Goal: Transaction & Acquisition: Purchase product/service

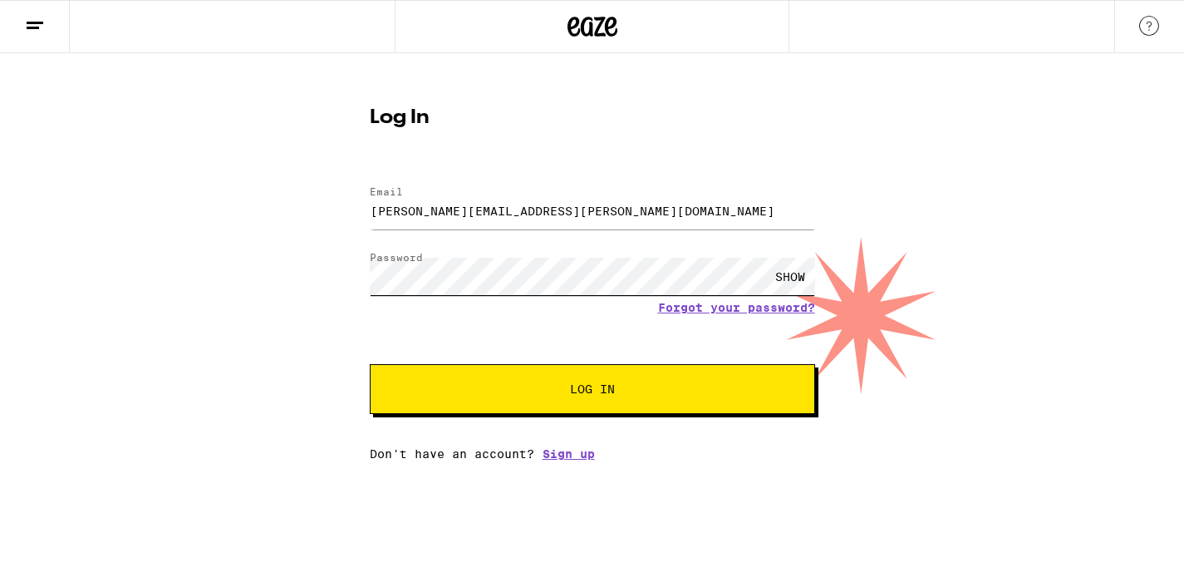
click at [592, 390] on button "Log In" at bounding box center [592, 389] width 445 height 50
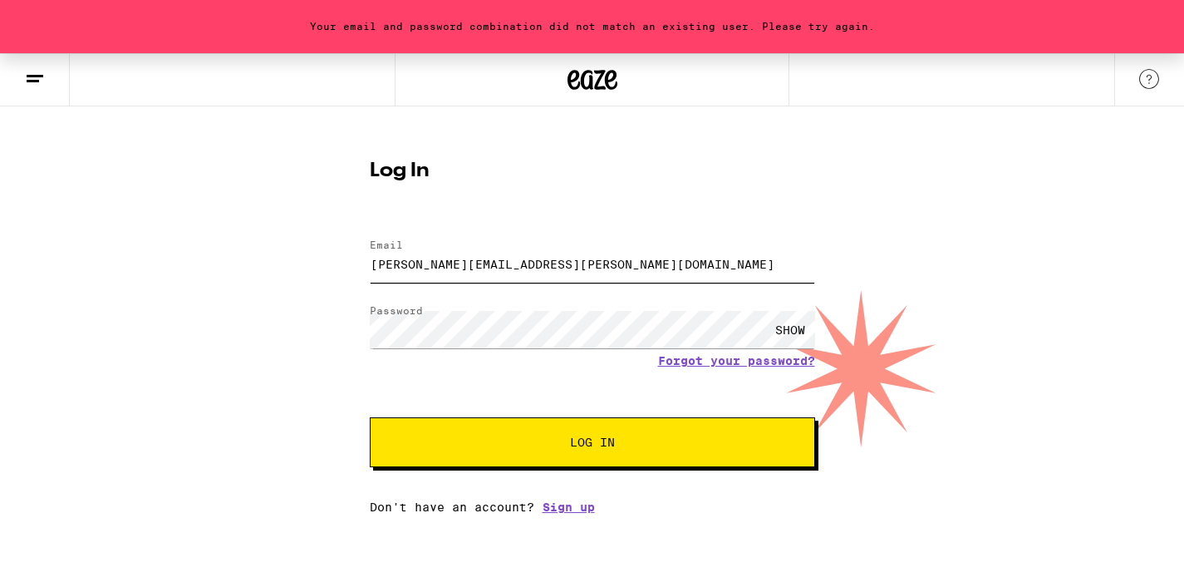
drag, startPoint x: 507, startPoint y: 265, endPoint x: 543, endPoint y: 267, distance: 36.6
click at [543, 267] on input "[PERSON_NAME][EMAIL_ADDRESS][PERSON_NAME][DOMAIN_NAME]" at bounding box center [592, 263] width 445 height 37
type input "[PERSON_NAME][EMAIL_ADDRESS][PERSON_NAME][DOMAIN_NAME]"
click at [684, 463] on button "Log In" at bounding box center [592, 442] width 445 height 50
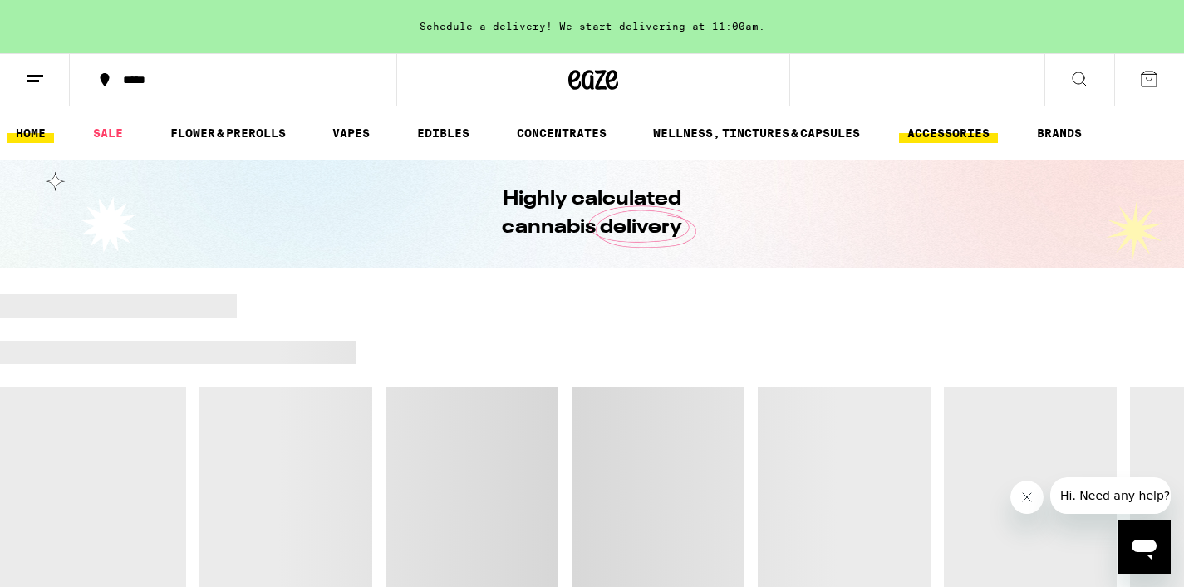
click at [925, 135] on link "ACCESSORIES" at bounding box center [948, 133] width 99 height 20
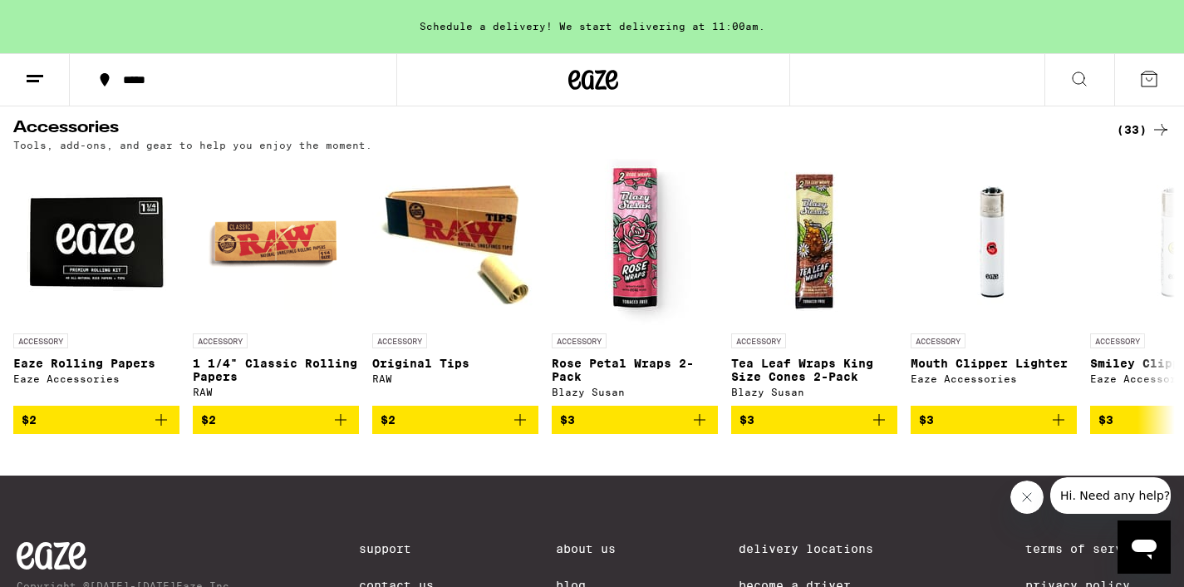
scroll to position [166, 0]
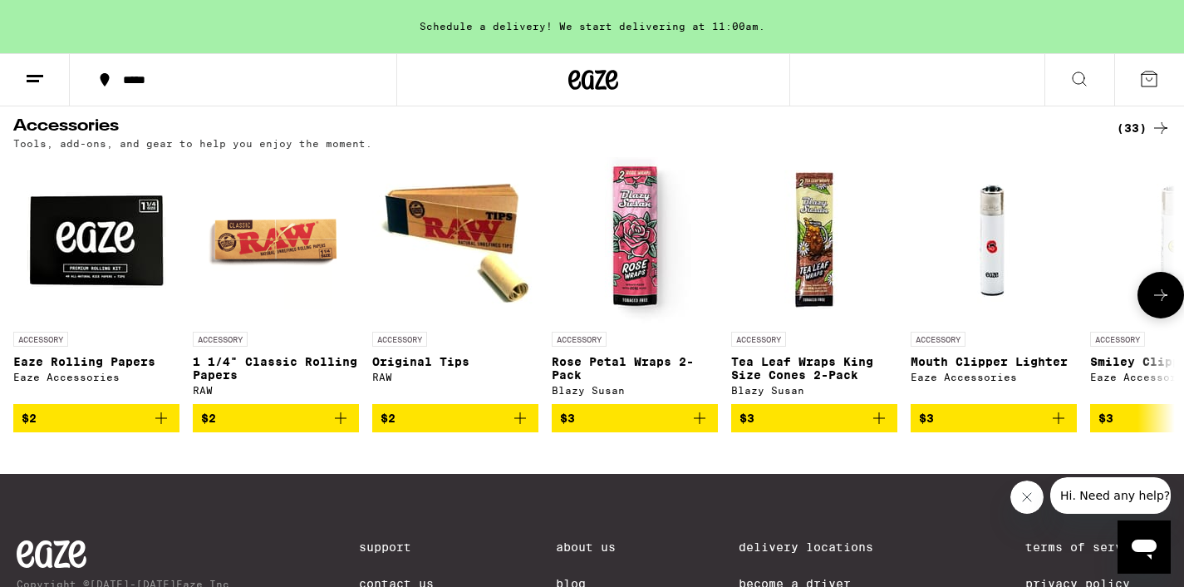
click at [1152, 302] on icon at bounding box center [1161, 295] width 20 height 20
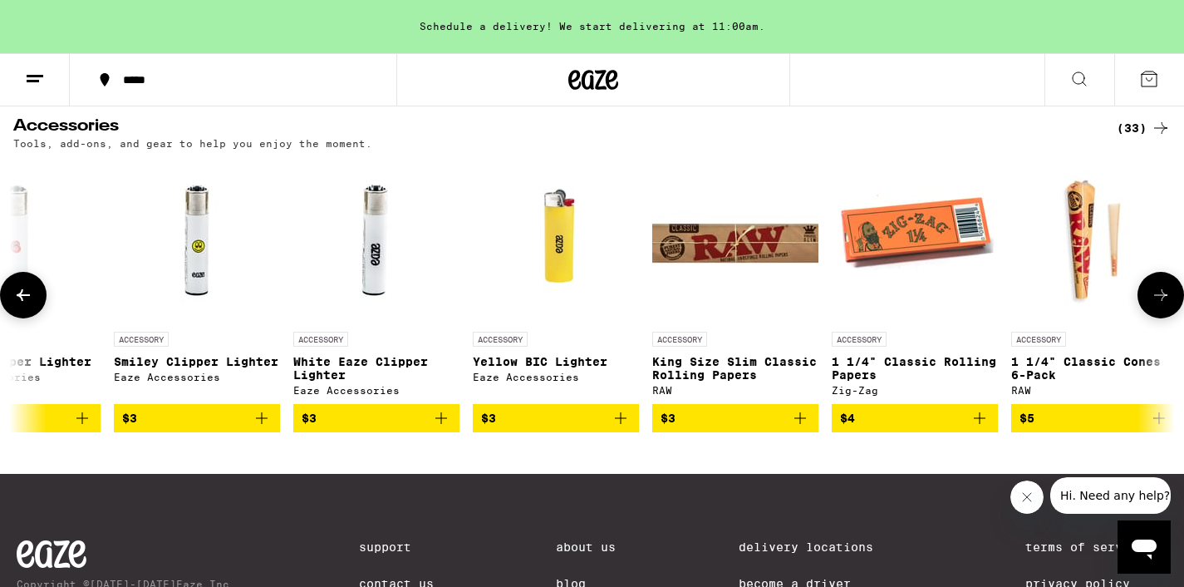
click at [1152, 302] on icon at bounding box center [1161, 295] width 20 height 20
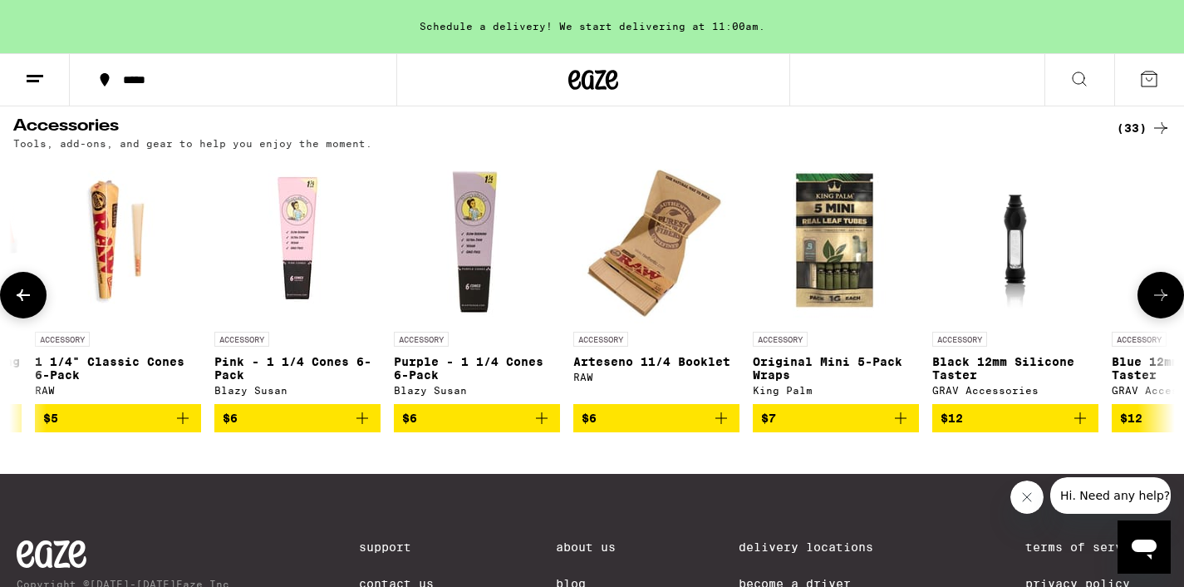
click at [1152, 302] on icon at bounding box center [1161, 295] width 20 height 20
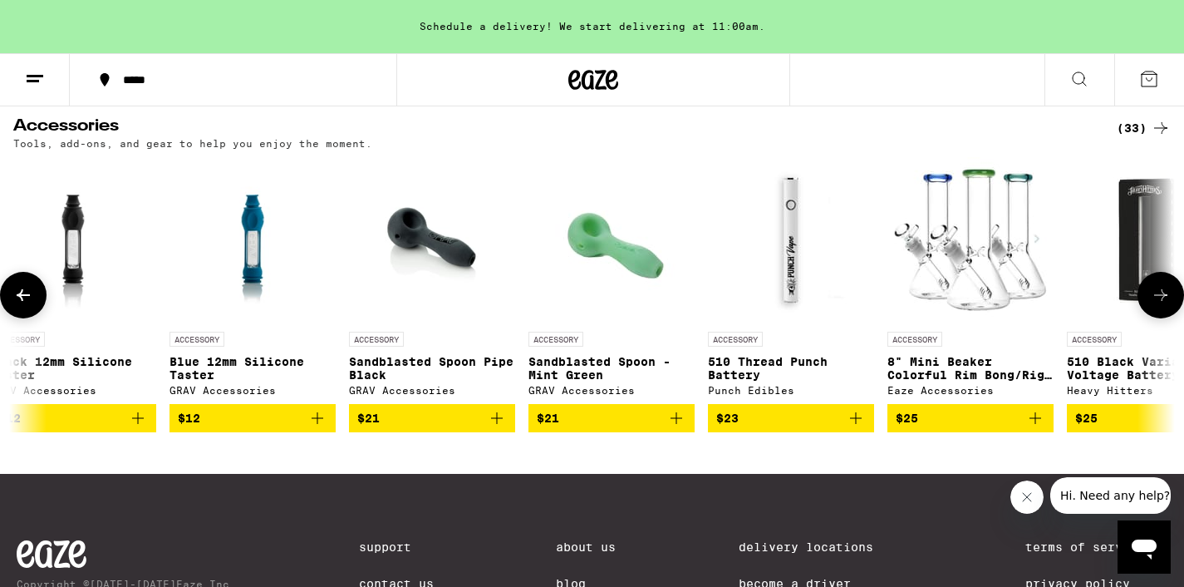
scroll to position [0, 2929]
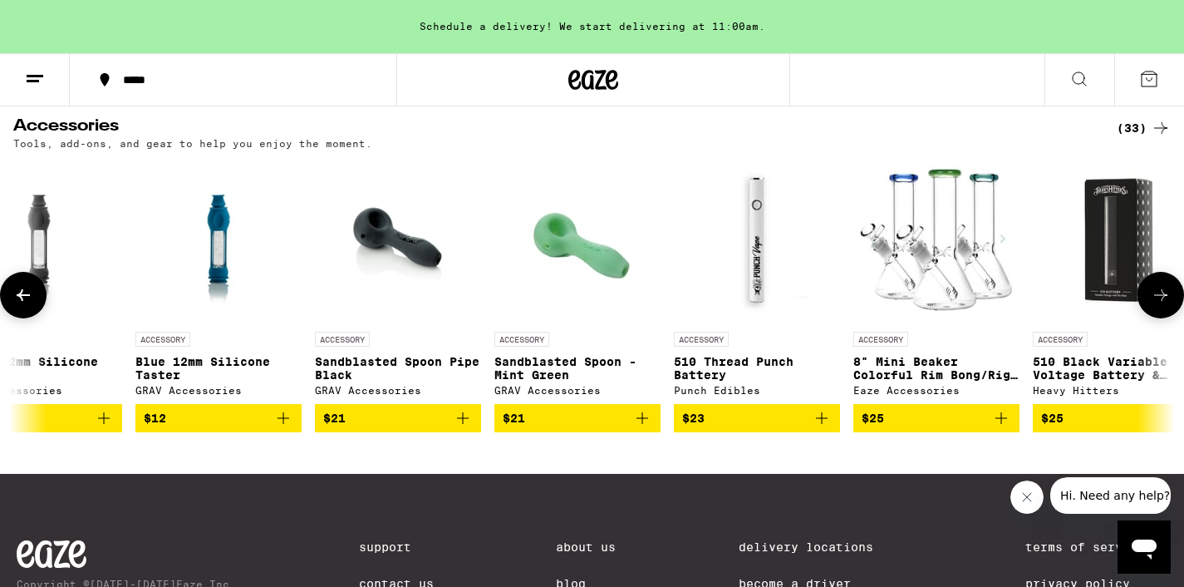
click at [1152, 302] on icon at bounding box center [1161, 295] width 20 height 20
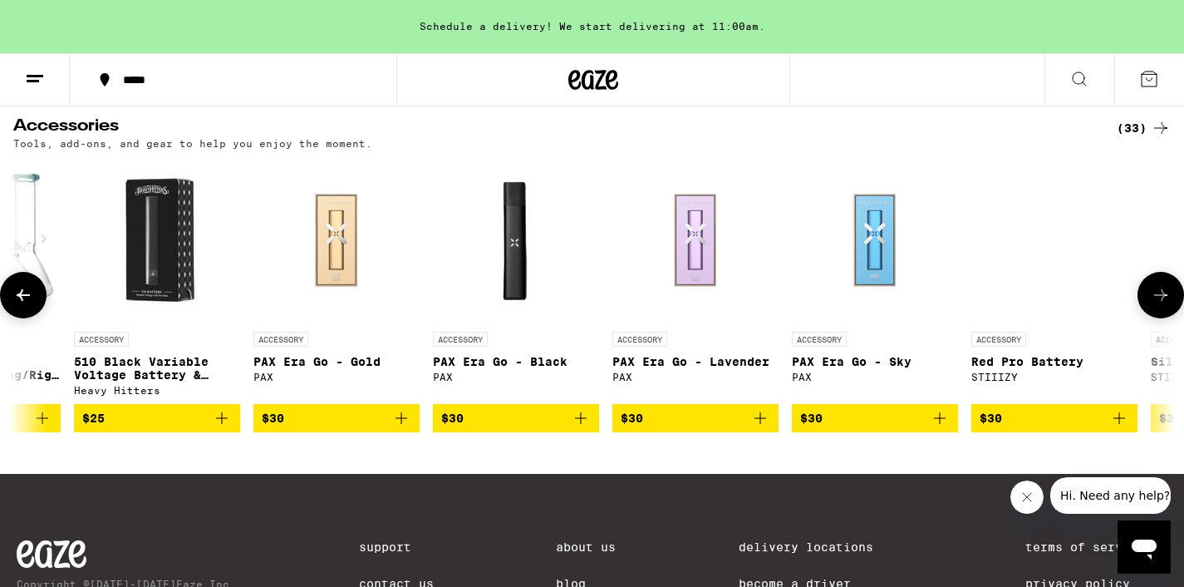
scroll to position [0, 3905]
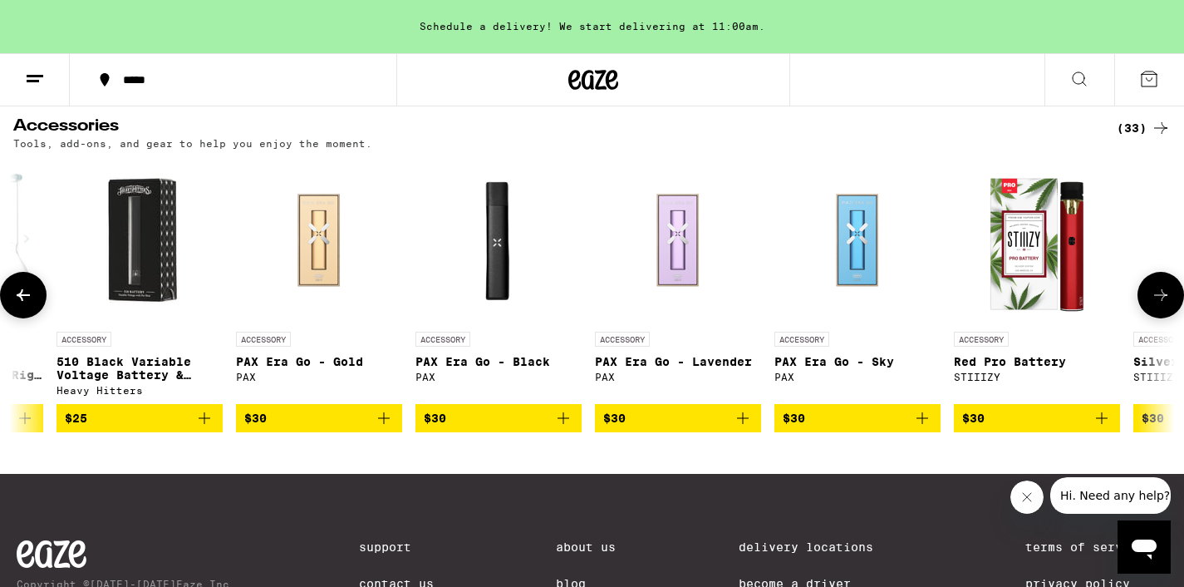
click at [1156, 305] on icon at bounding box center [1161, 295] width 20 height 20
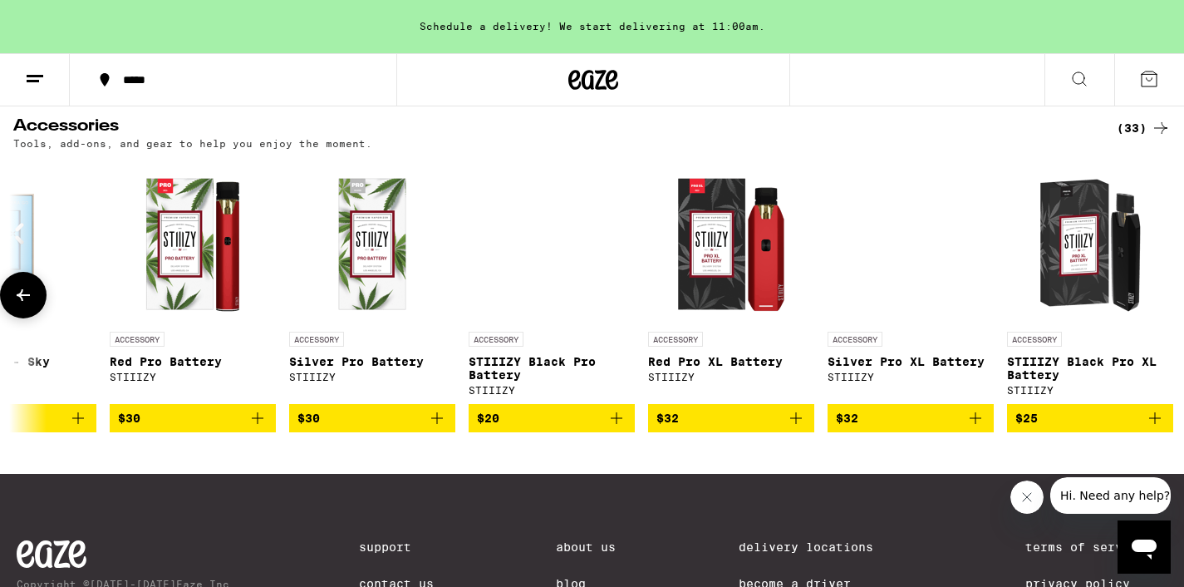
scroll to position [0, 4765]
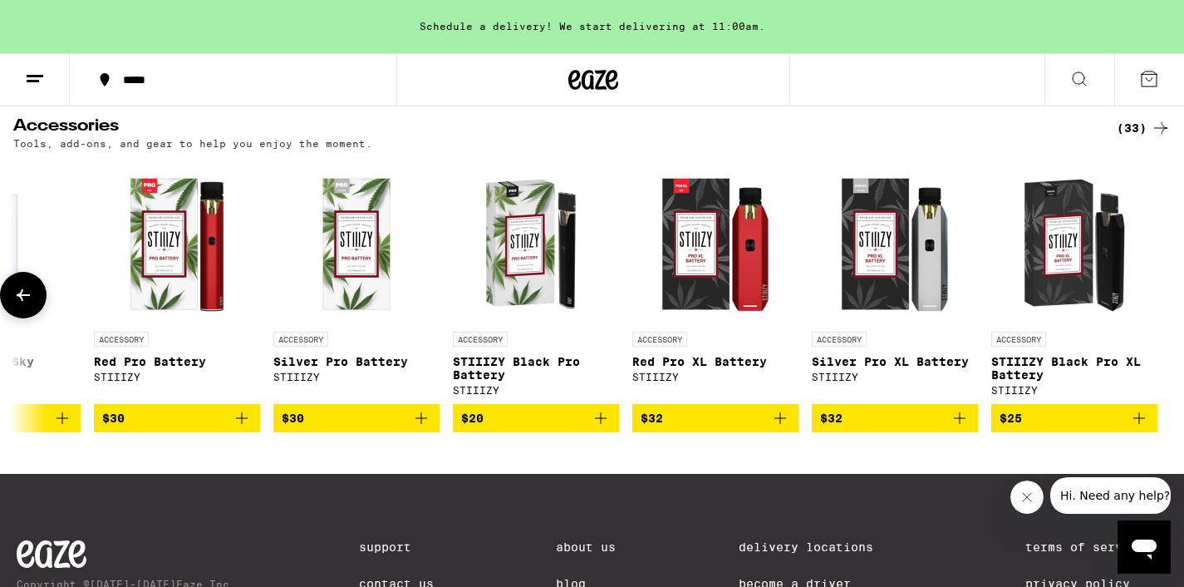
click at [34, 296] on button at bounding box center [23, 295] width 47 height 47
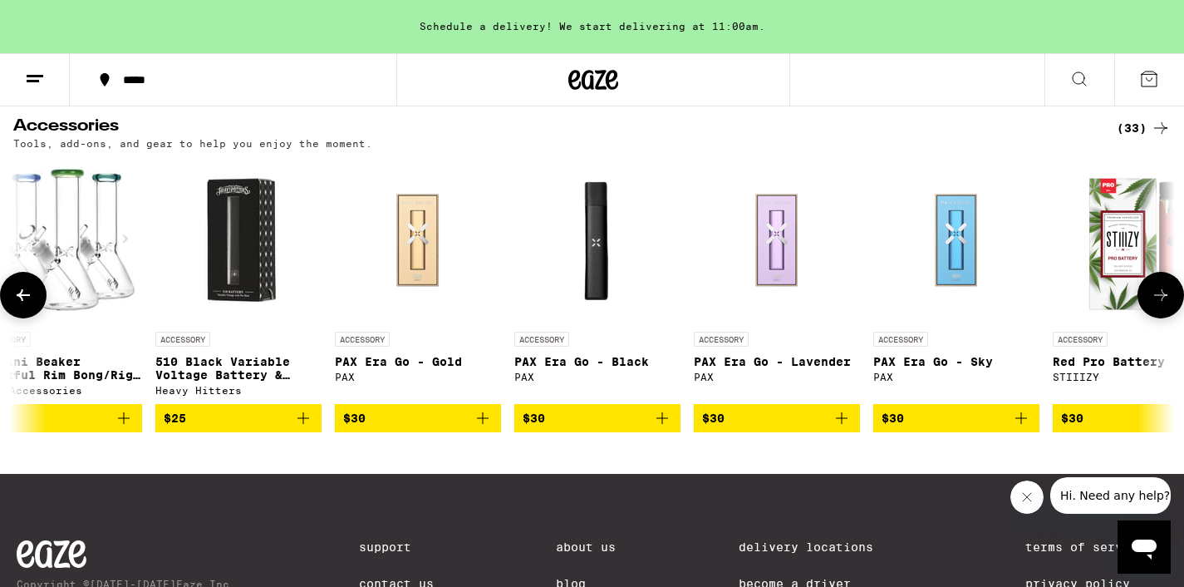
scroll to position [0, 3788]
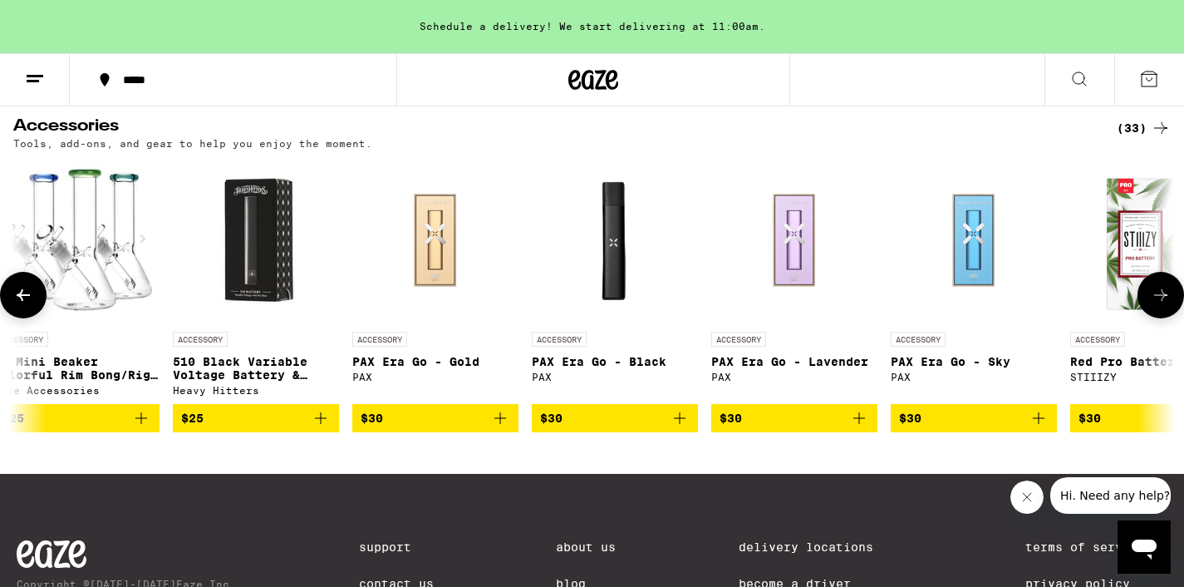
click at [34, 296] on button at bounding box center [23, 295] width 47 height 47
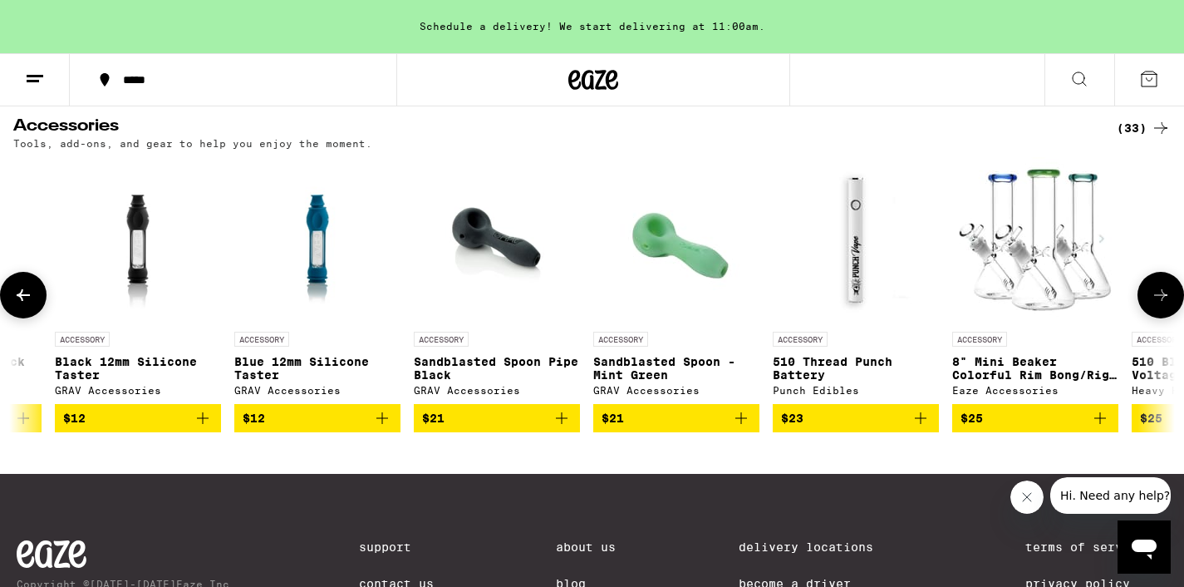
scroll to position [0, 2812]
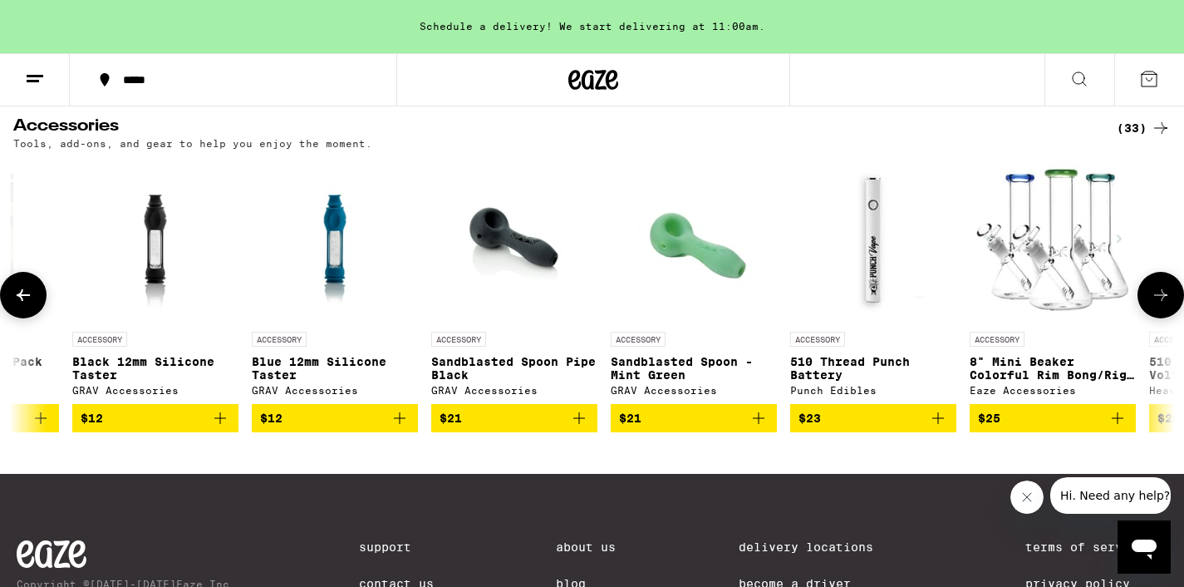
click at [759, 424] on icon "Add to bag" at bounding box center [759, 418] width 12 height 12
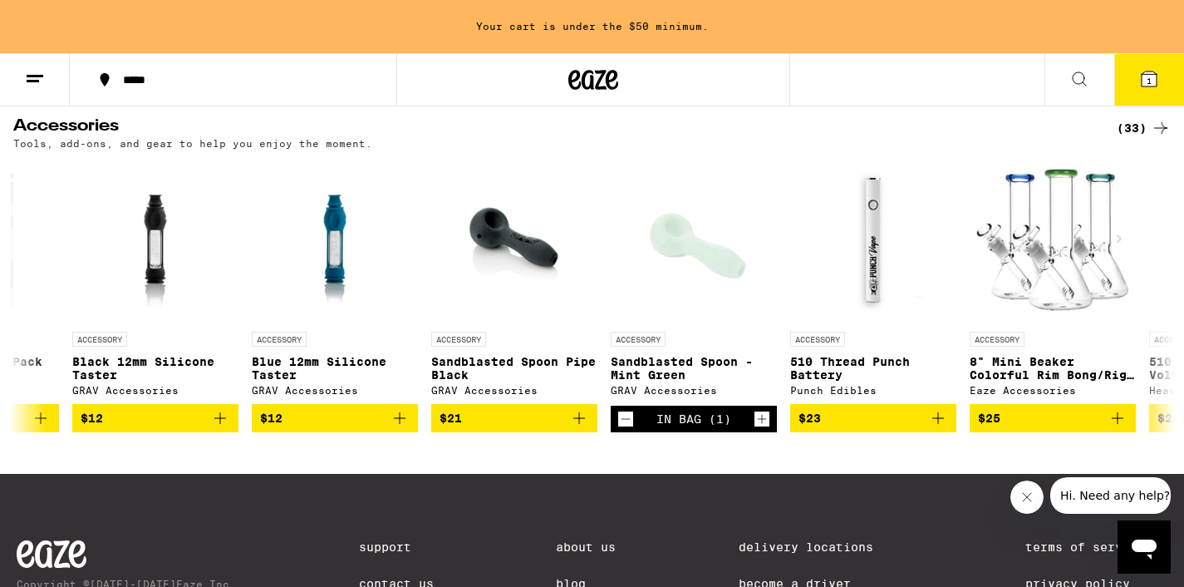
click at [42, 79] on icon at bounding box center [35, 79] width 20 height 20
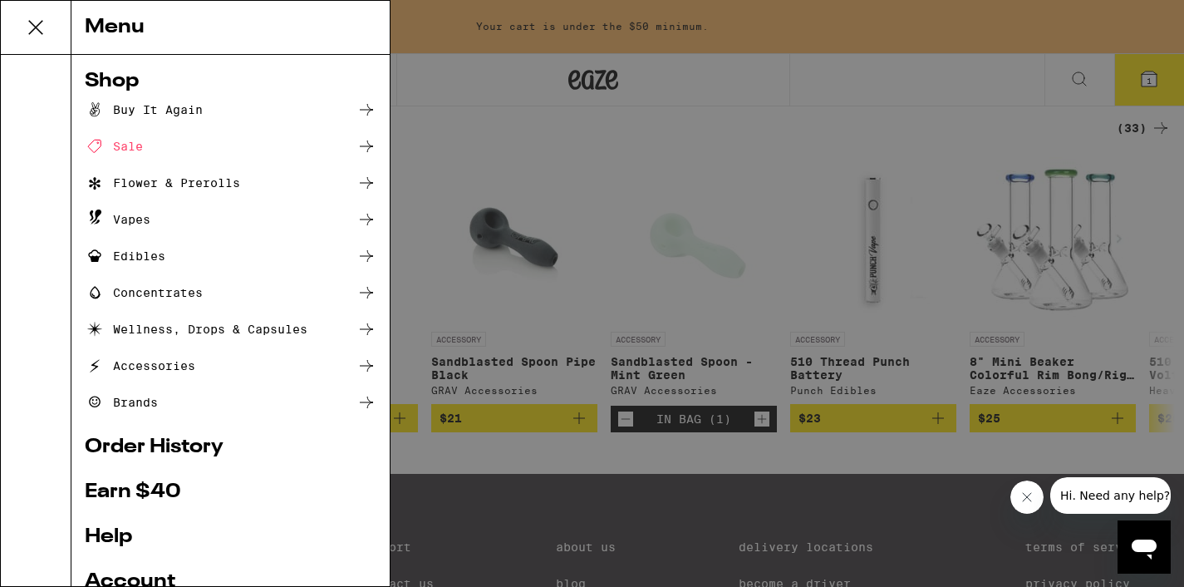
click at [141, 153] on div "Sale" at bounding box center [114, 146] width 58 height 20
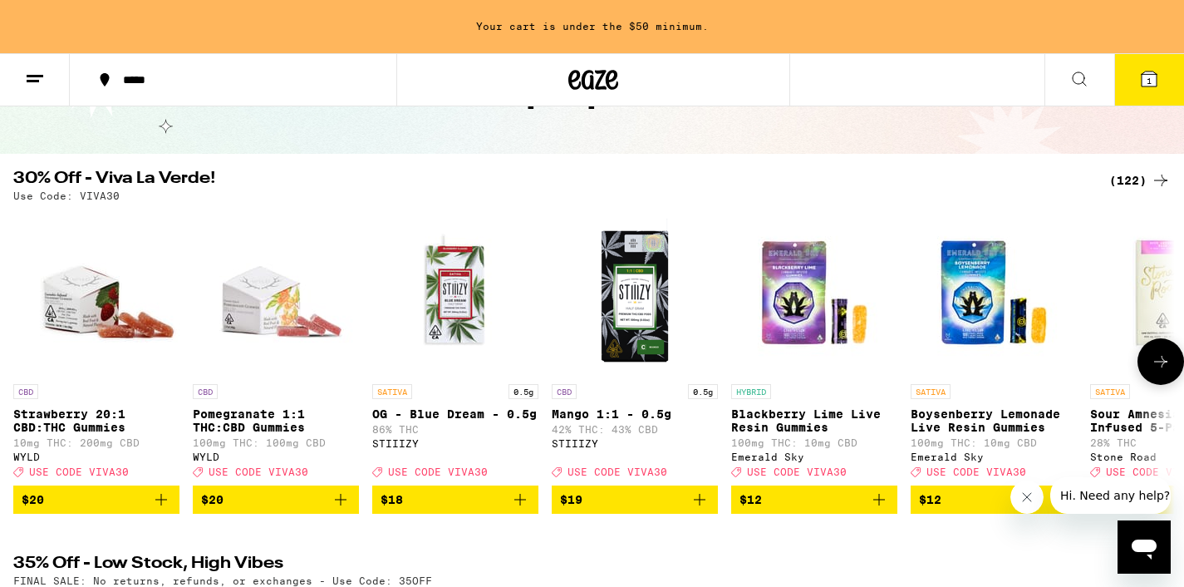
scroll to position [92, 0]
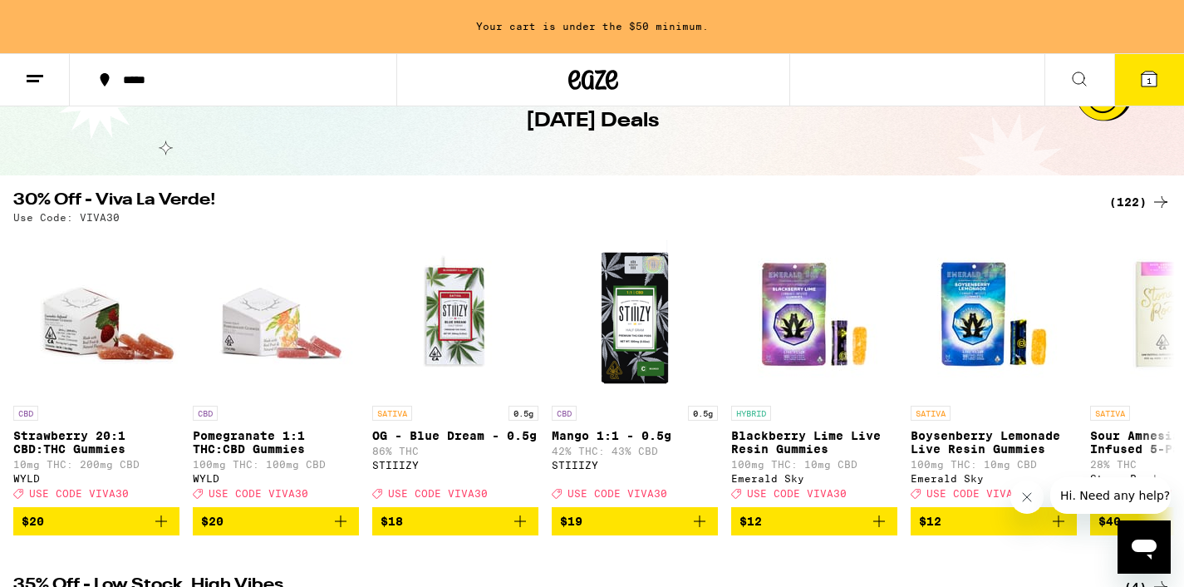
click at [190, 202] on h2 "30% Off - Viva La Verde!" at bounding box center [551, 202] width 1076 height 20
click at [1158, 198] on icon at bounding box center [1161, 202] width 20 height 20
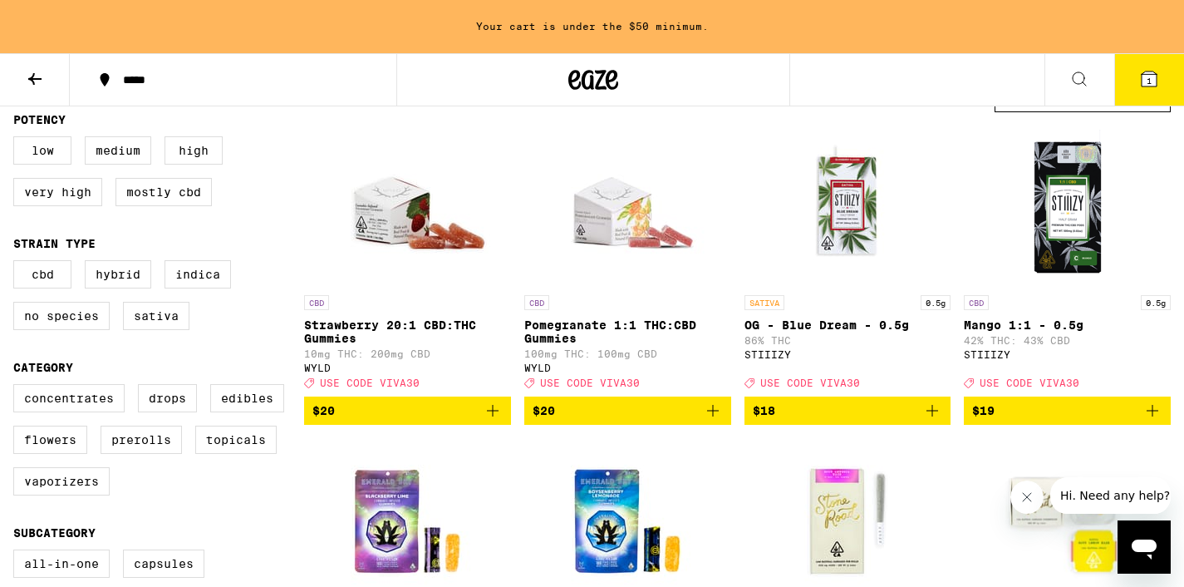
scroll to position [173, 0]
click at [177, 330] on label "Sativa" at bounding box center [156, 316] width 66 height 28
click at [17, 263] on input "Sativa" at bounding box center [17, 263] width 1 height 1
checkbox input "true"
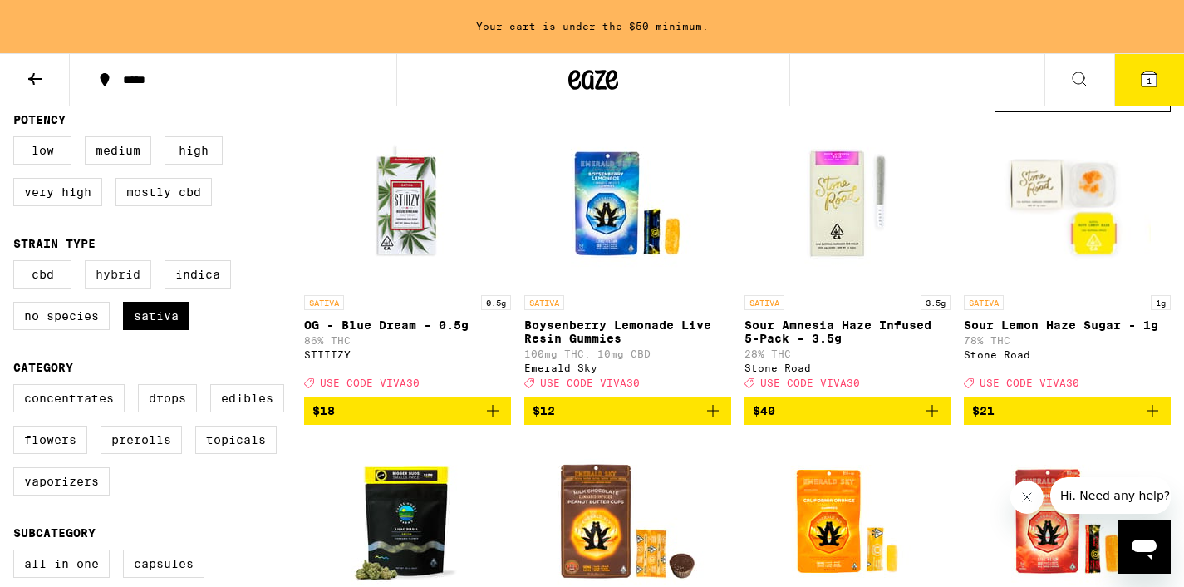
click at [124, 278] on label "Hybrid" at bounding box center [118, 274] width 66 height 28
click at [17, 263] on input "Hybrid" at bounding box center [17, 263] width 1 height 1
checkbox input "true"
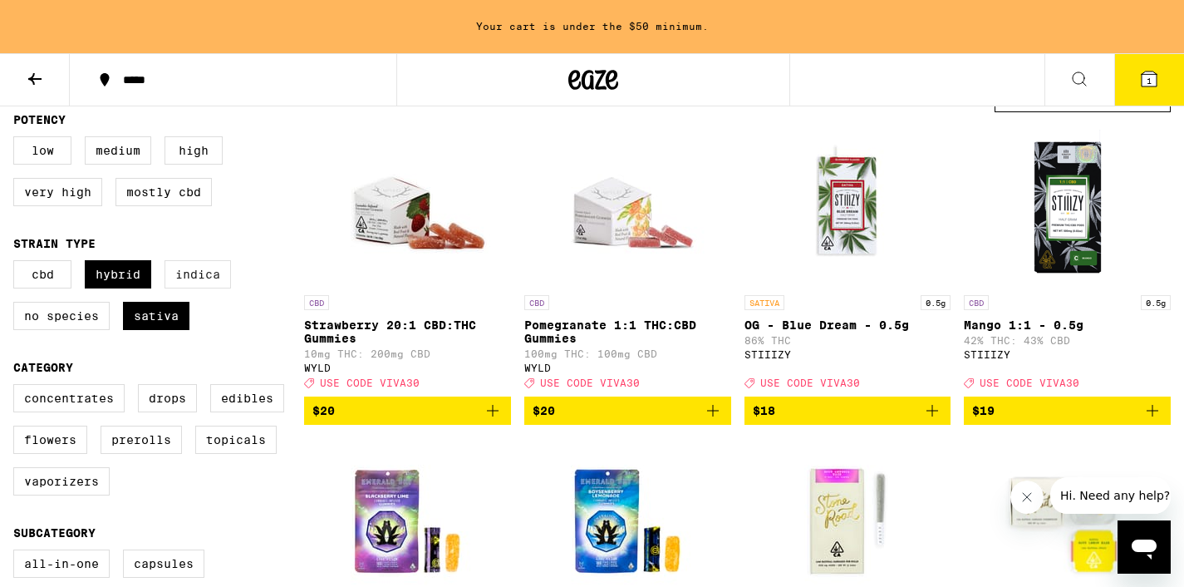
click at [202, 287] on label "Indica" at bounding box center [197, 274] width 66 height 28
click at [17, 263] on input "Indica" at bounding box center [17, 263] width 1 height 1
checkbox input "true"
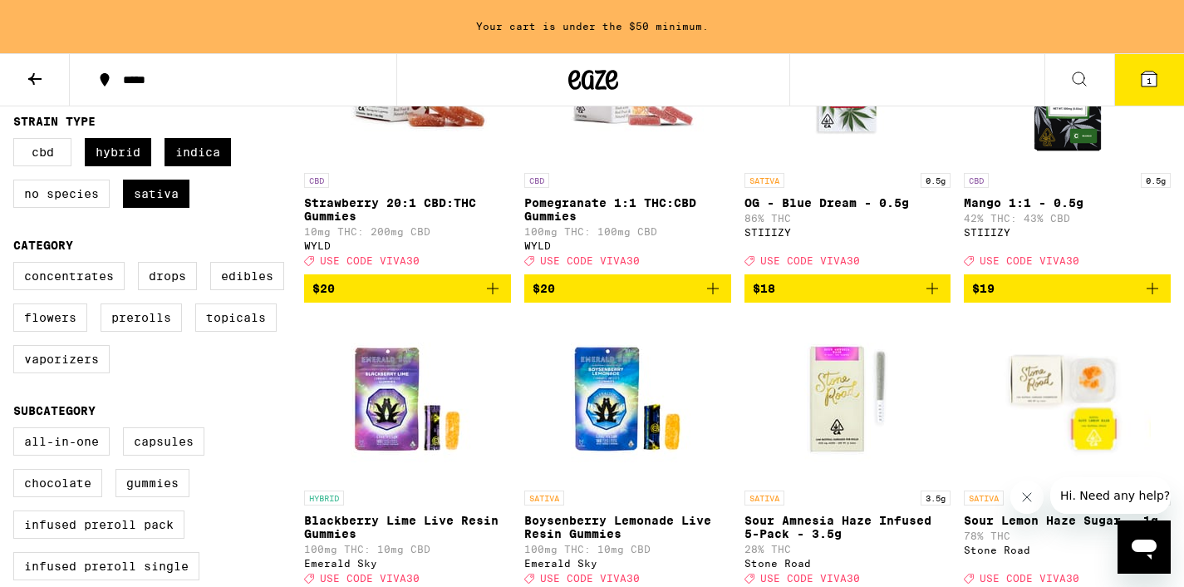
scroll to position [283, 0]
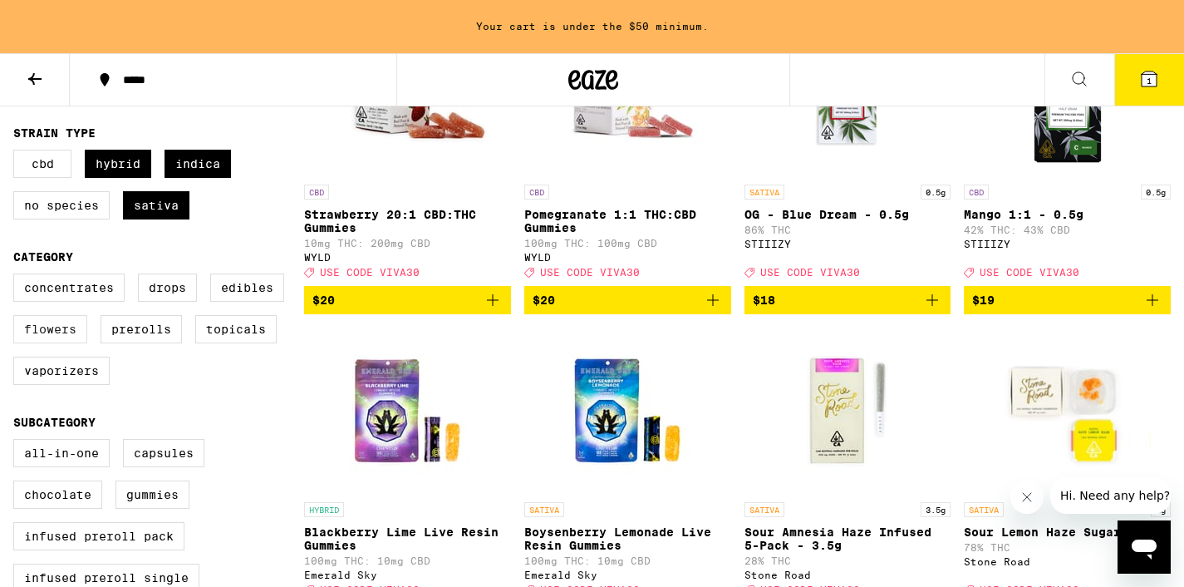
click at [42, 335] on label "Flowers" at bounding box center [50, 329] width 74 height 28
click at [17, 277] on input "Flowers" at bounding box center [17, 276] width 1 height 1
checkbox input "true"
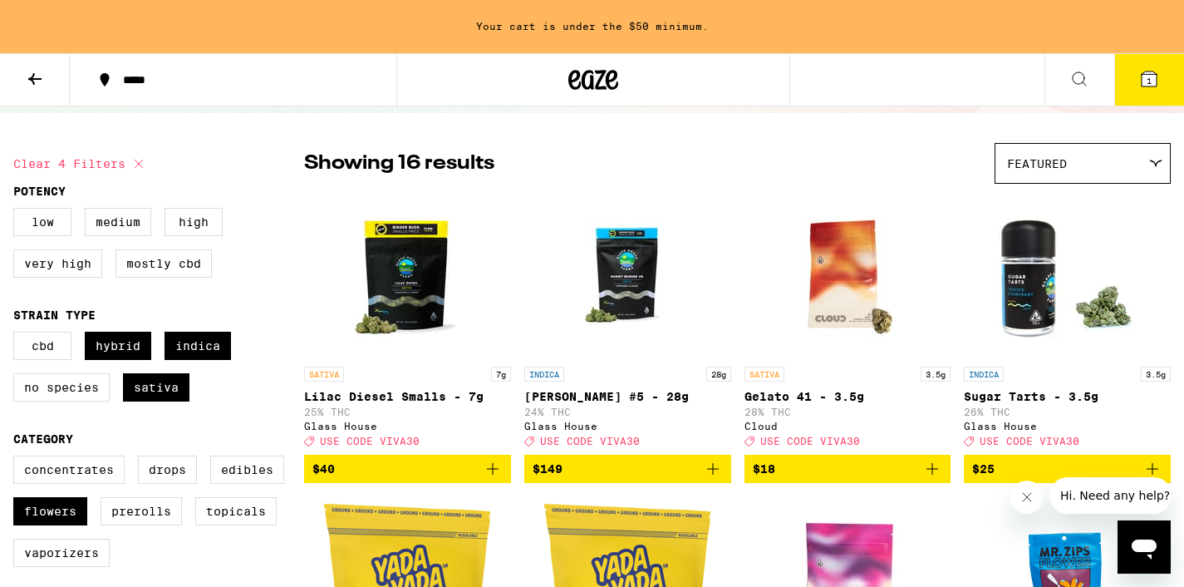
scroll to position [101, 0]
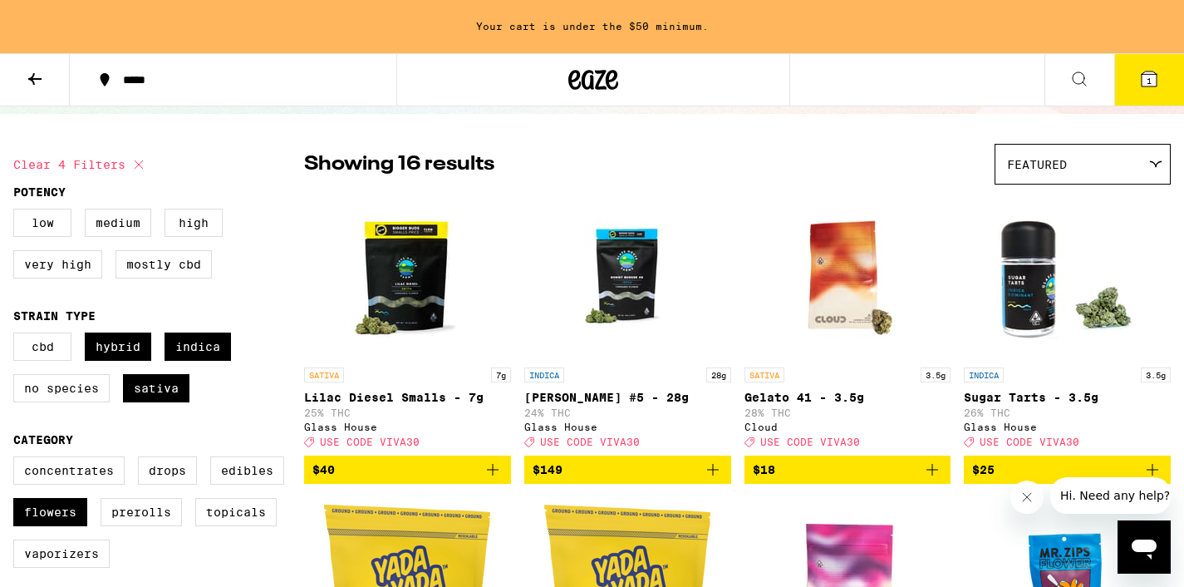
click at [159, 79] on div "*****" at bounding box center [243, 80] width 257 height 12
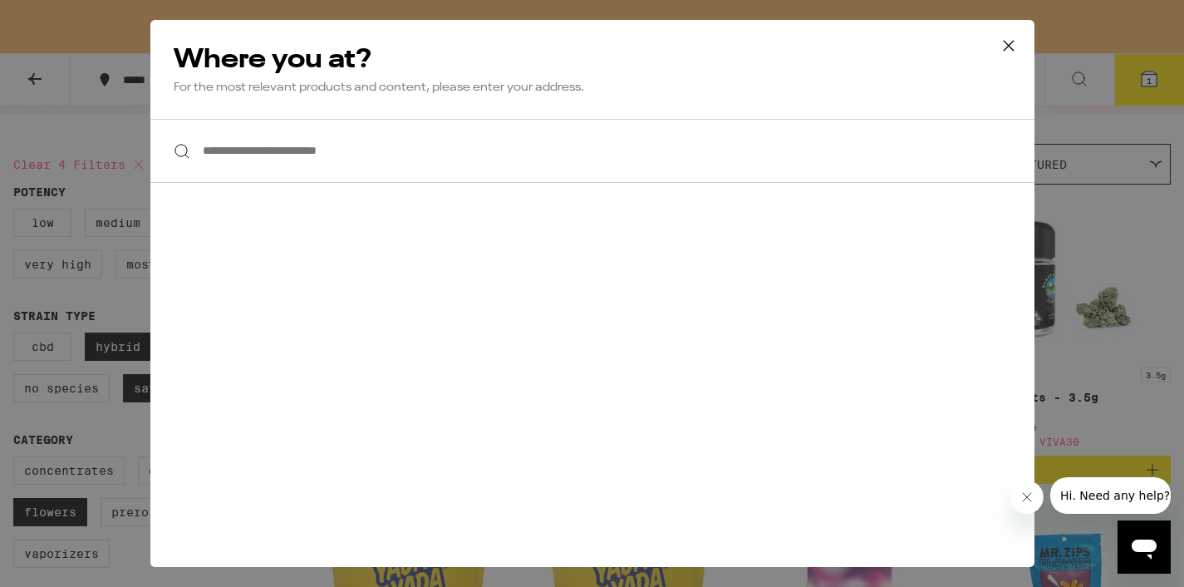
click at [390, 165] on input "**********" at bounding box center [592, 151] width 884 height 64
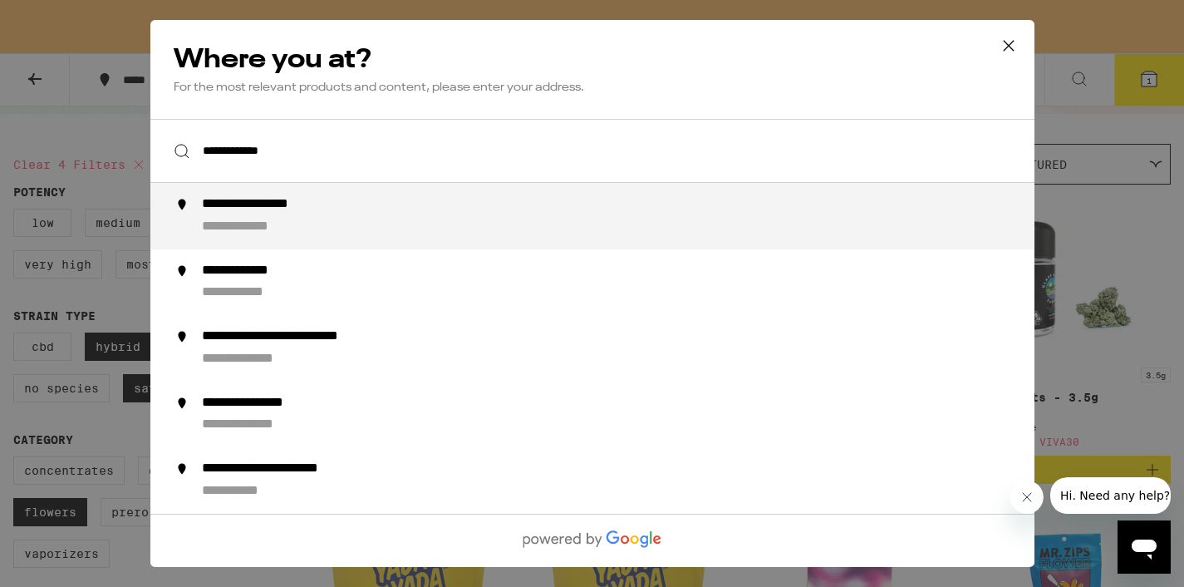
drag, startPoint x: 301, startPoint y: 182, endPoint x: 287, endPoint y: 222, distance: 42.3
click at [287, 222] on div "**********" at bounding box center [256, 226] width 111 height 17
type input "**********"
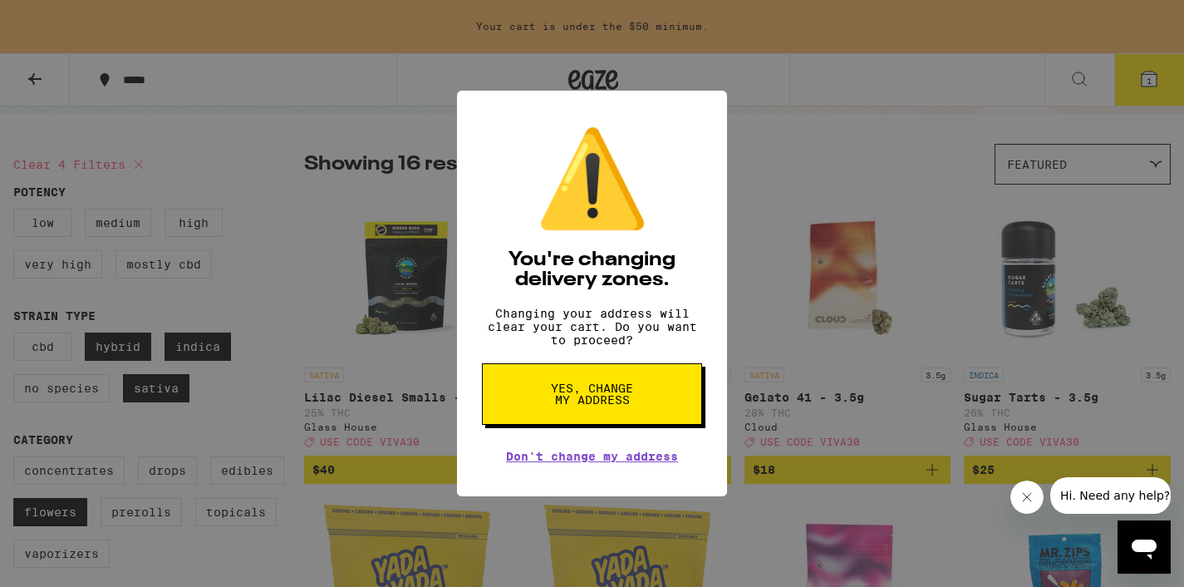
click at [637, 399] on button "Yes, change my address" at bounding box center [592, 393] width 220 height 61
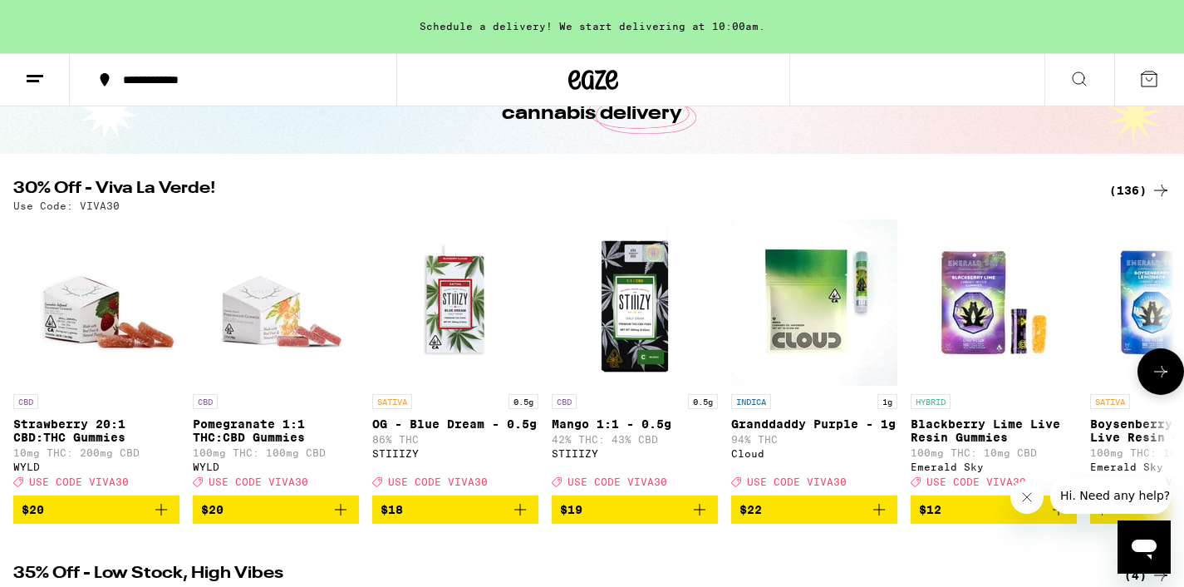
scroll to position [110, 0]
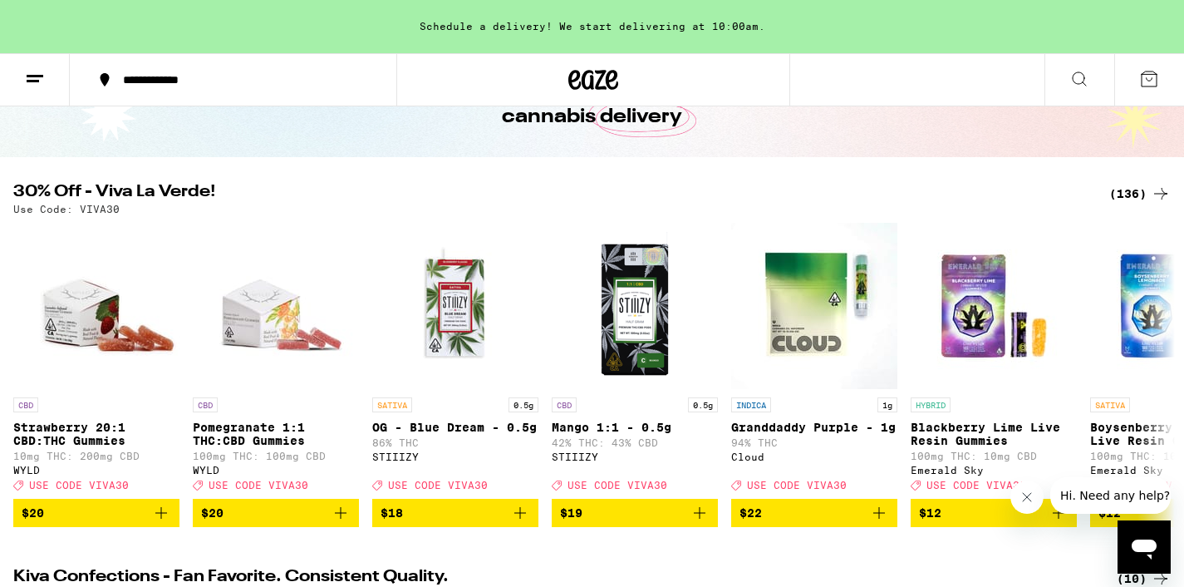
click at [44, 71] on icon at bounding box center [35, 79] width 20 height 20
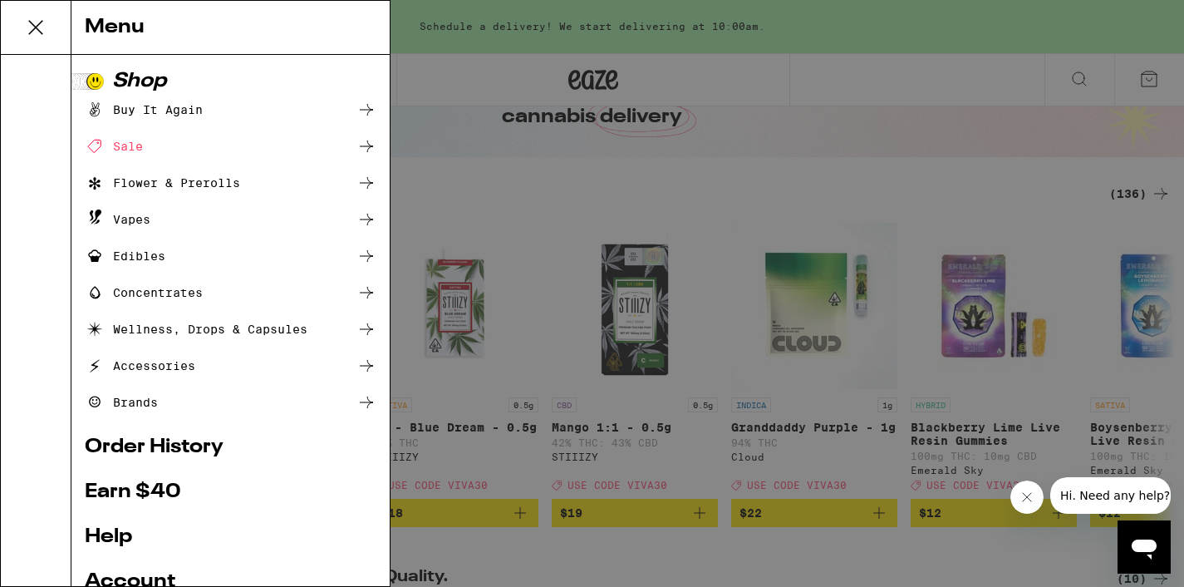
click at [194, 359] on div "Accessories" at bounding box center [140, 366] width 110 height 20
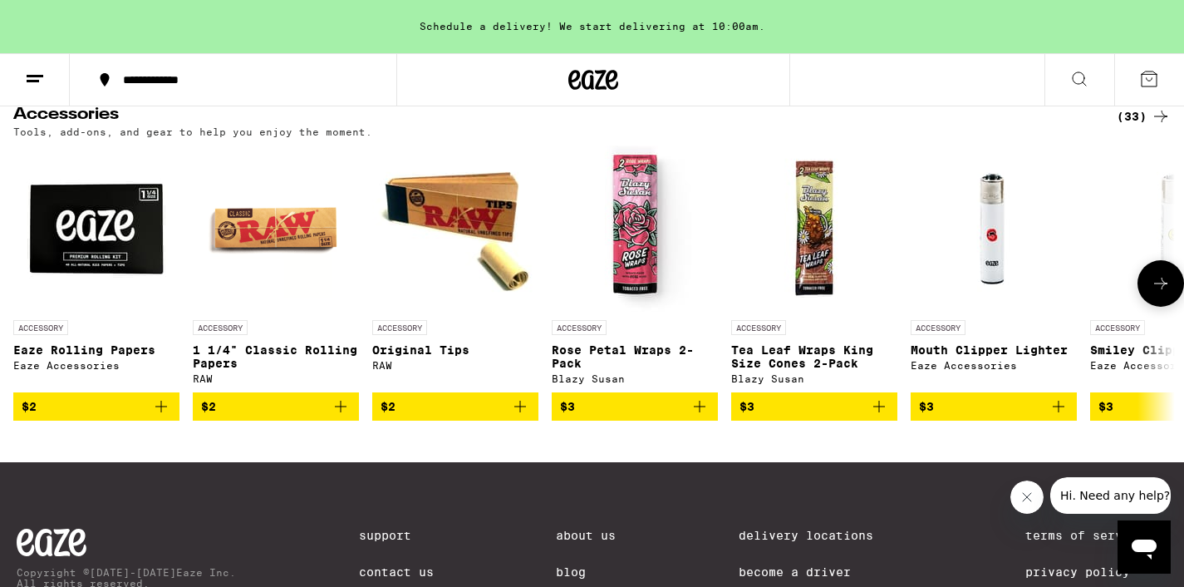
scroll to position [199, 0]
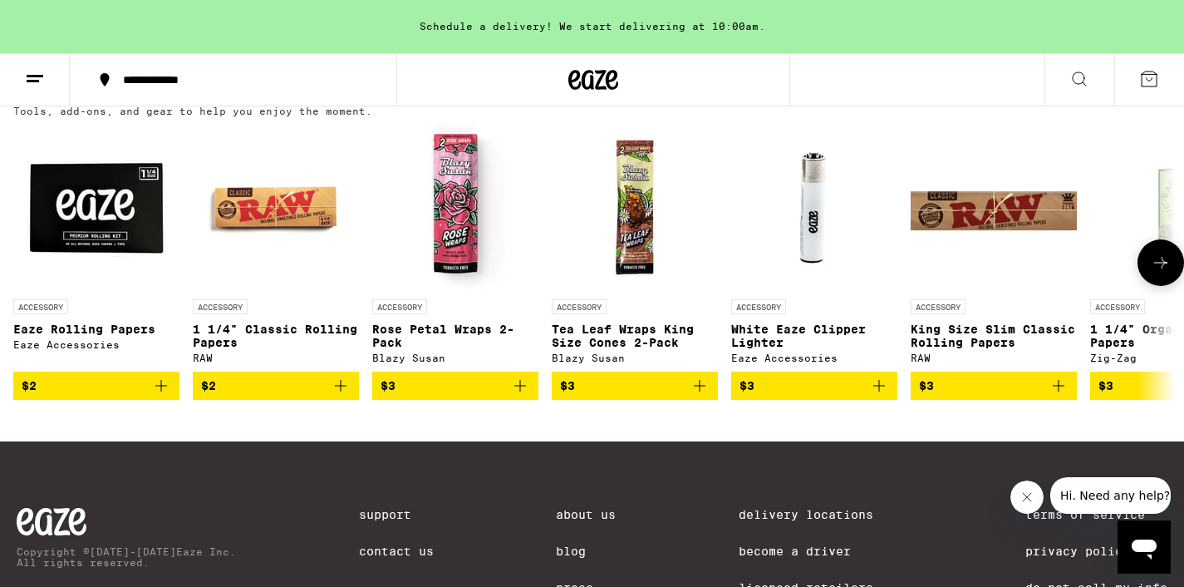
click at [1157, 269] on icon at bounding box center [1161, 263] width 20 height 20
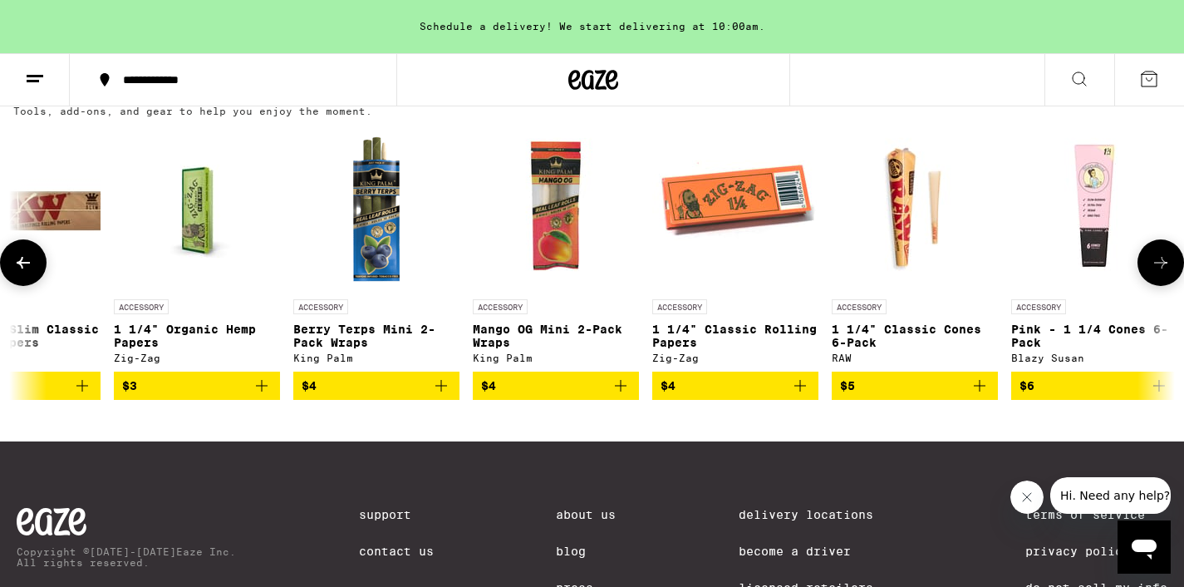
click at [1157, 269] on icon at bounding box center [1161, 263] width 20 height 20
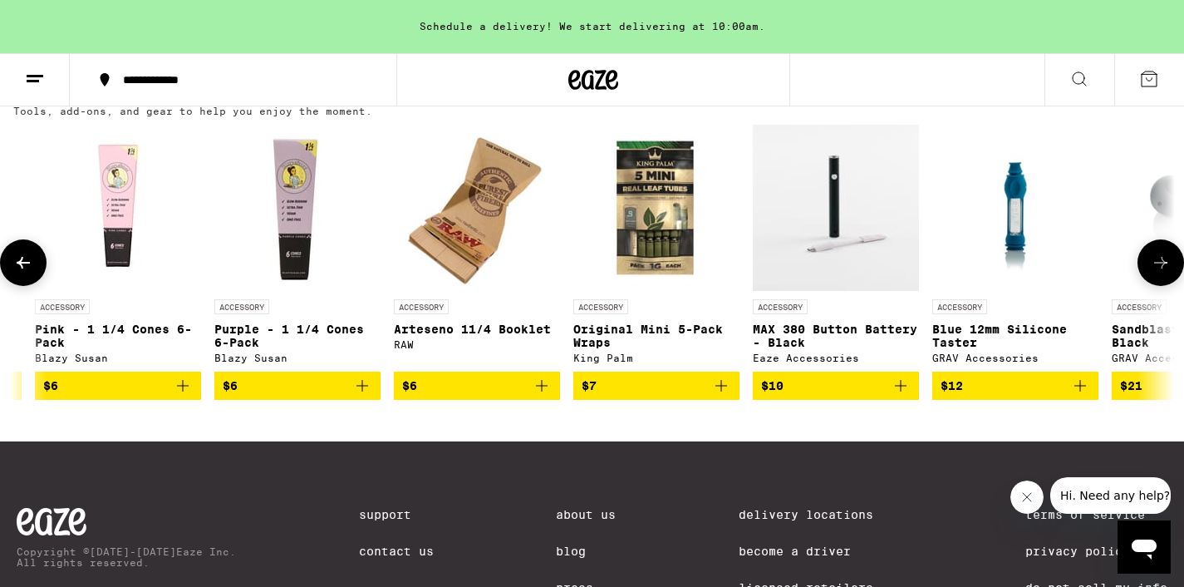
click at [1157, 269] on icon at bounding box center [1161, 263] width 20 height 20
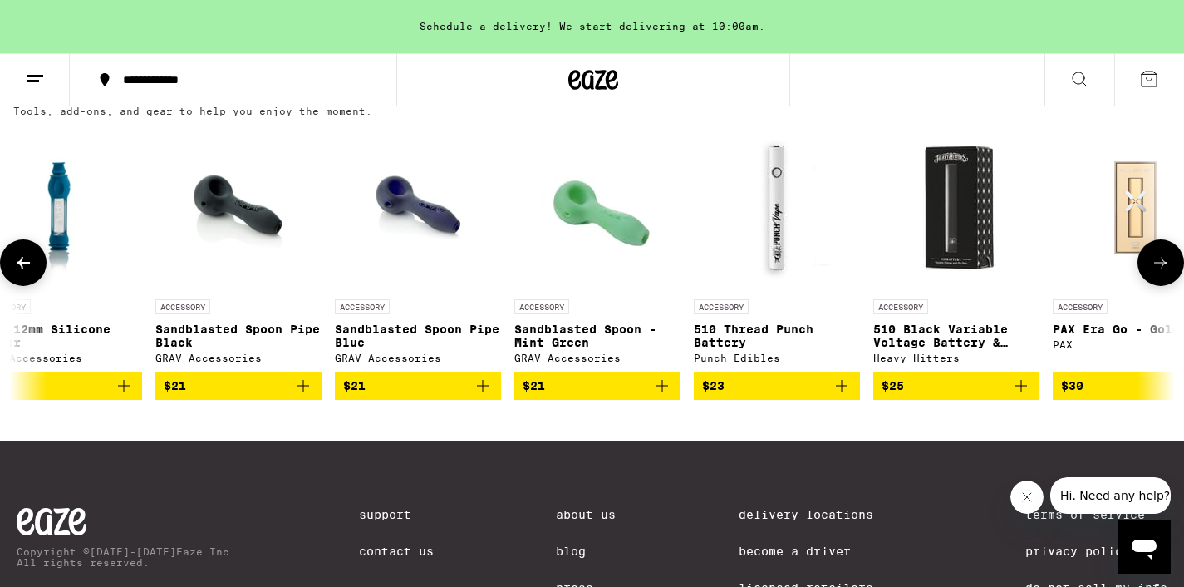
scroll to position [0, 2929]
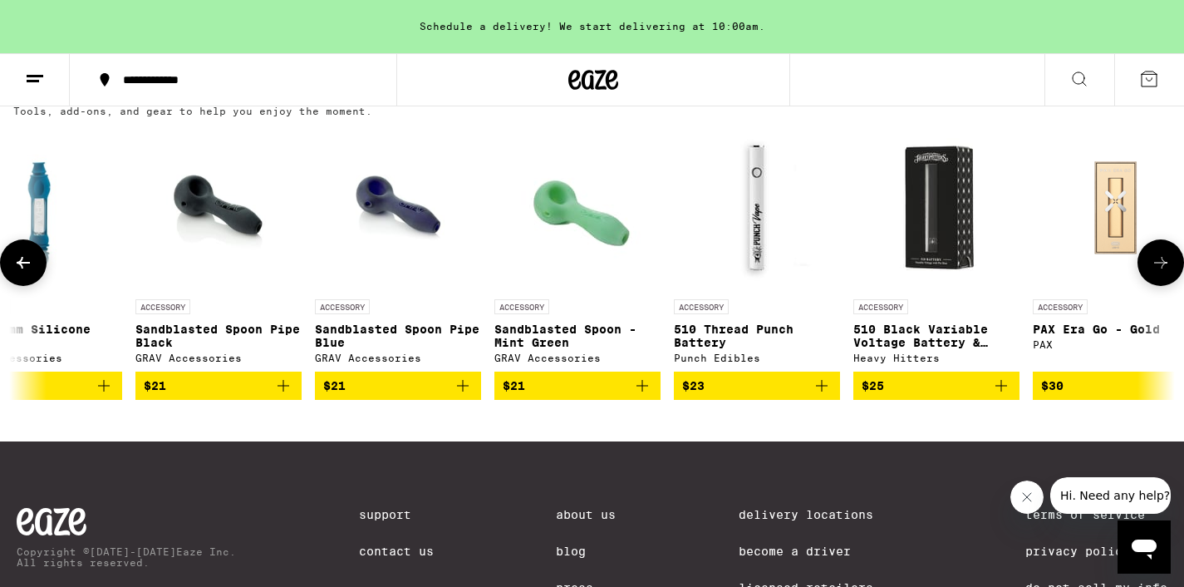
click at [649, 390] on icon "Add to bag" at bounding box center [642, 386] width 20 height 20
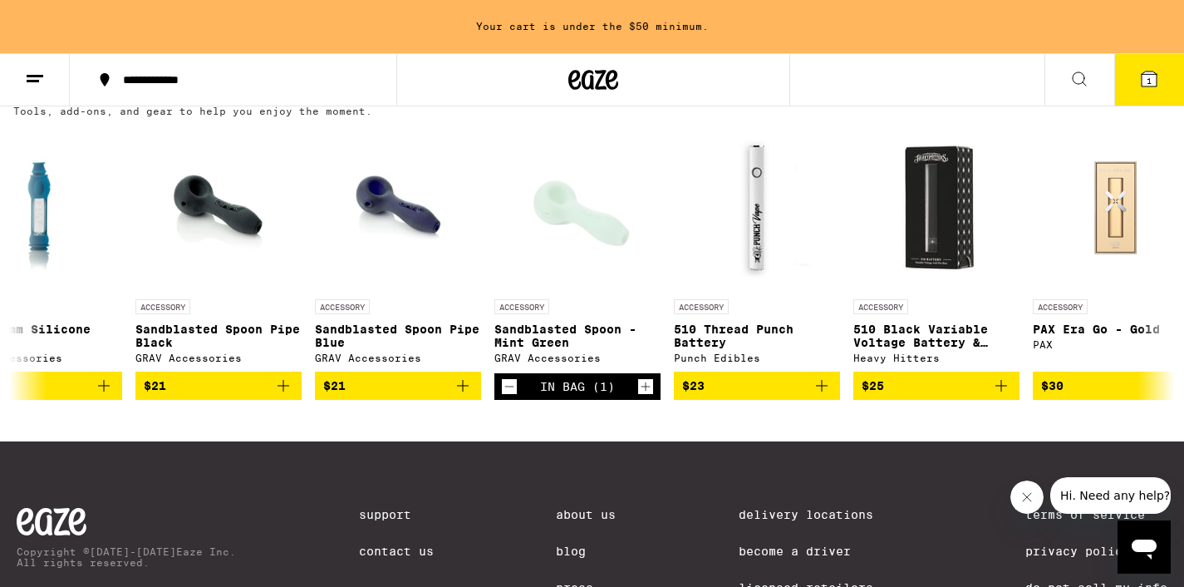
click at [37, 76] on line at bounding box center [35, 76] width 17 height 0
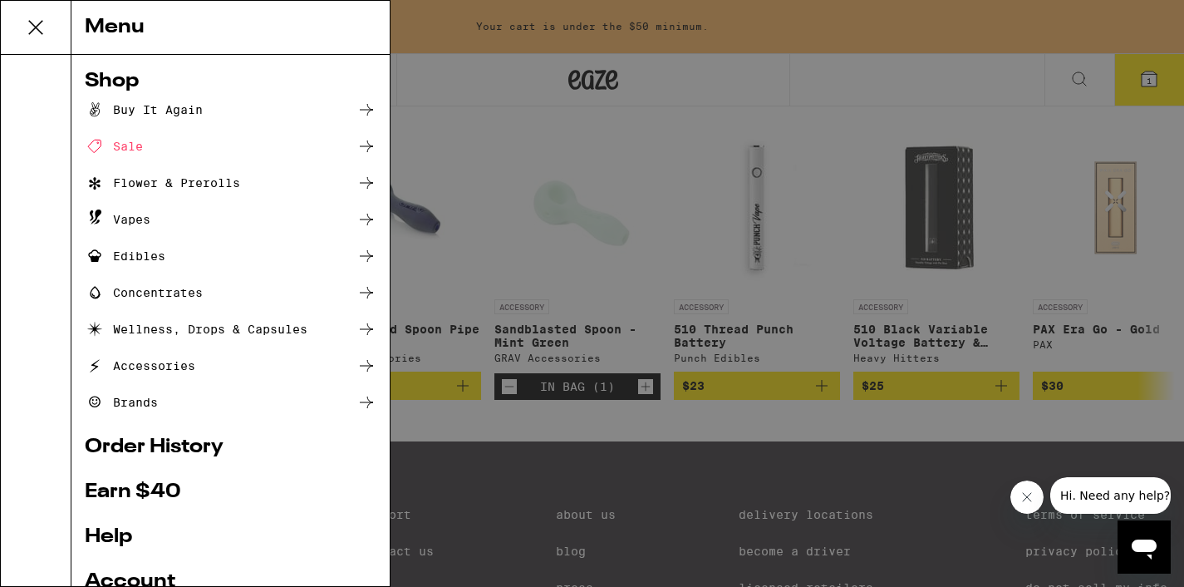
click at [127, 148] on div "Sale" at bounding box center [114, 146] width 58 height 20
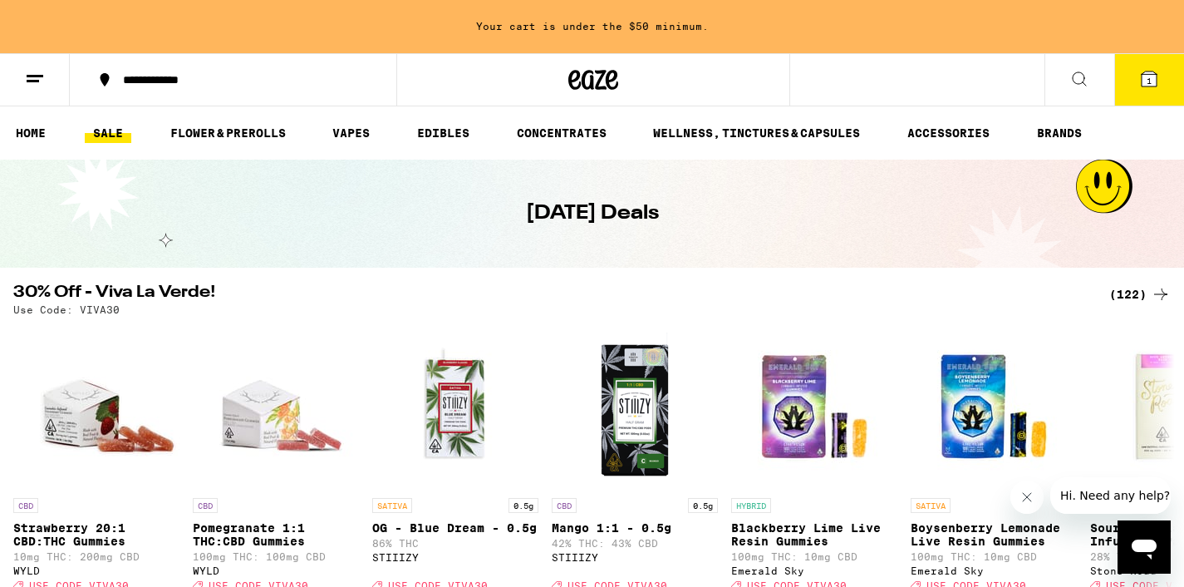
click at [1144, 293] on div "(122)" at bounding box center [1139, 294] width 61 height 20
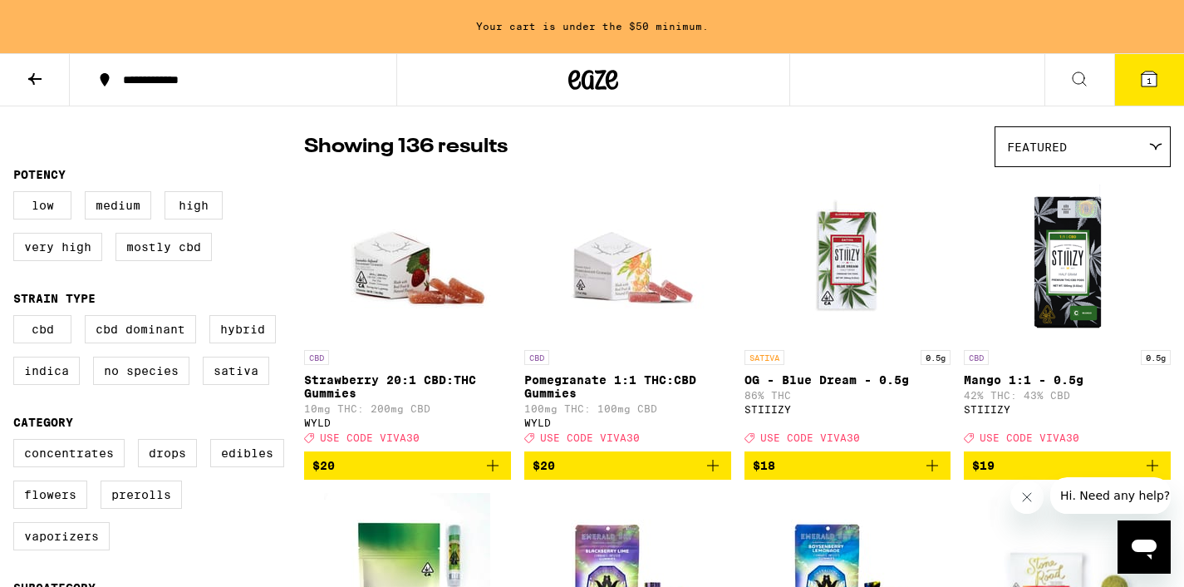
scroll to position [141, 0]
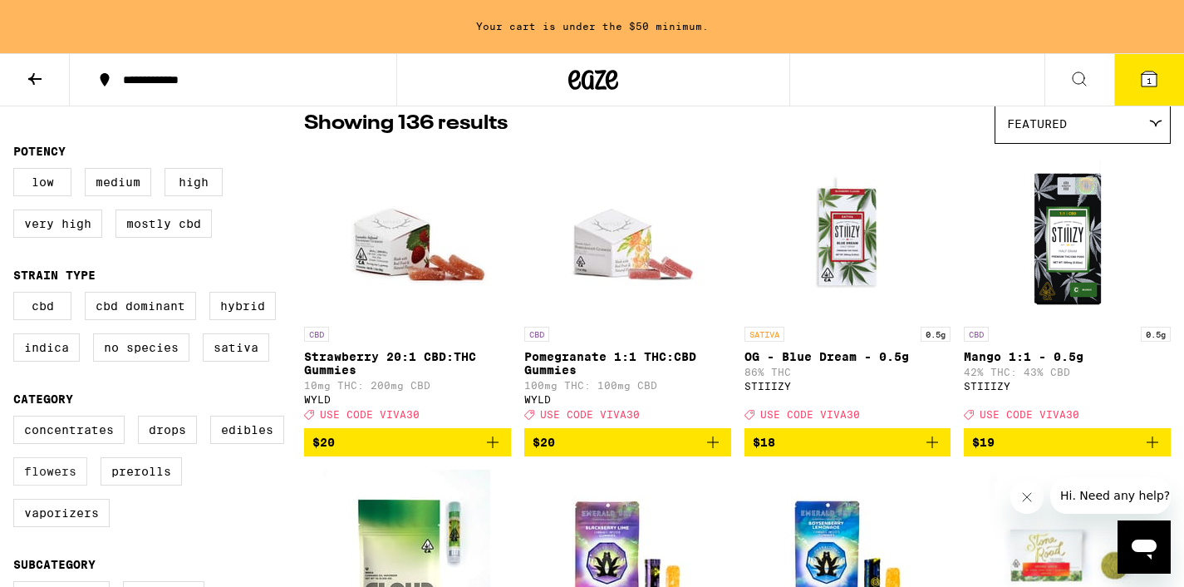
click at [66, 483] on label "Flowers" at bounding box center [50, 471] width 74 height 28
click at [17, 419] on input "Flowers" at bounding box center [17, 418] width 1 height 1
checkbox input "true"
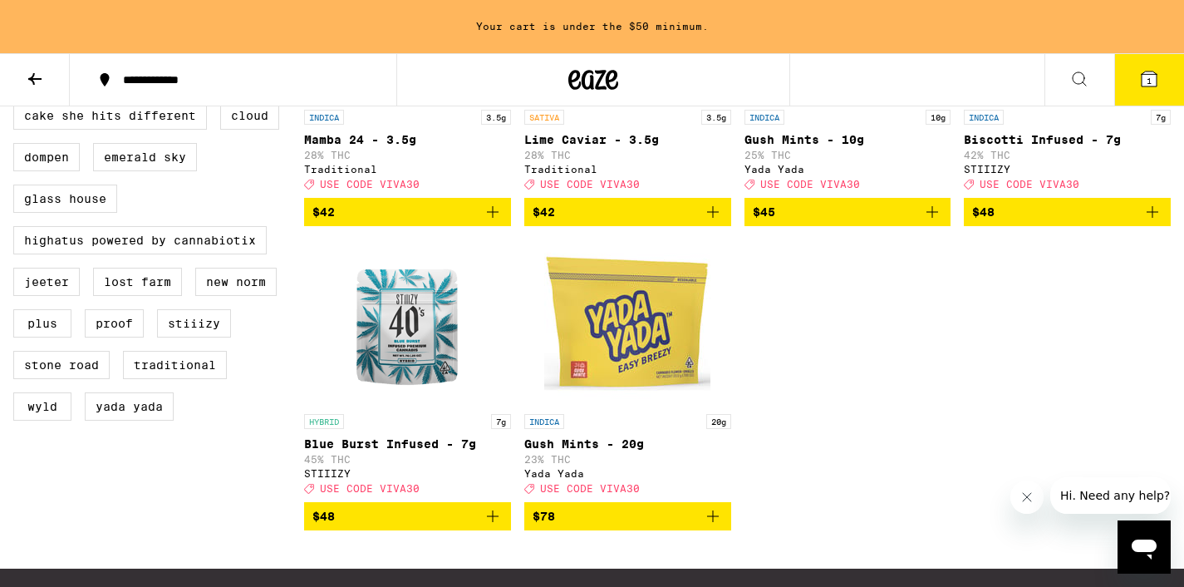
scroll to position [1279, 0]
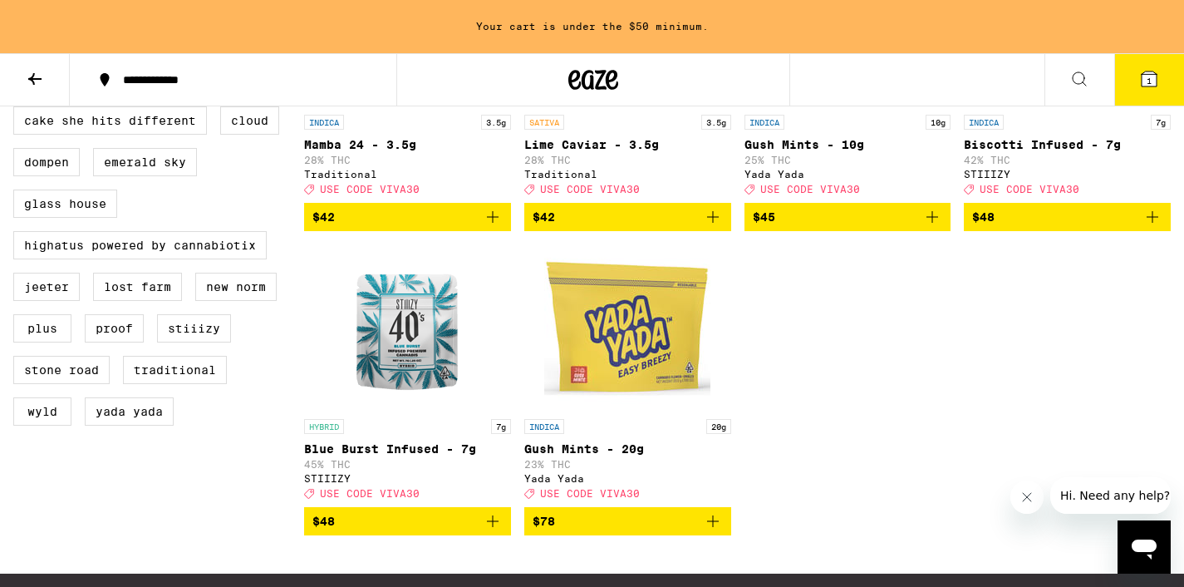
click at [492, 531] on icon "Add to bag" at bounding box center [493, 521] width 20 height 20
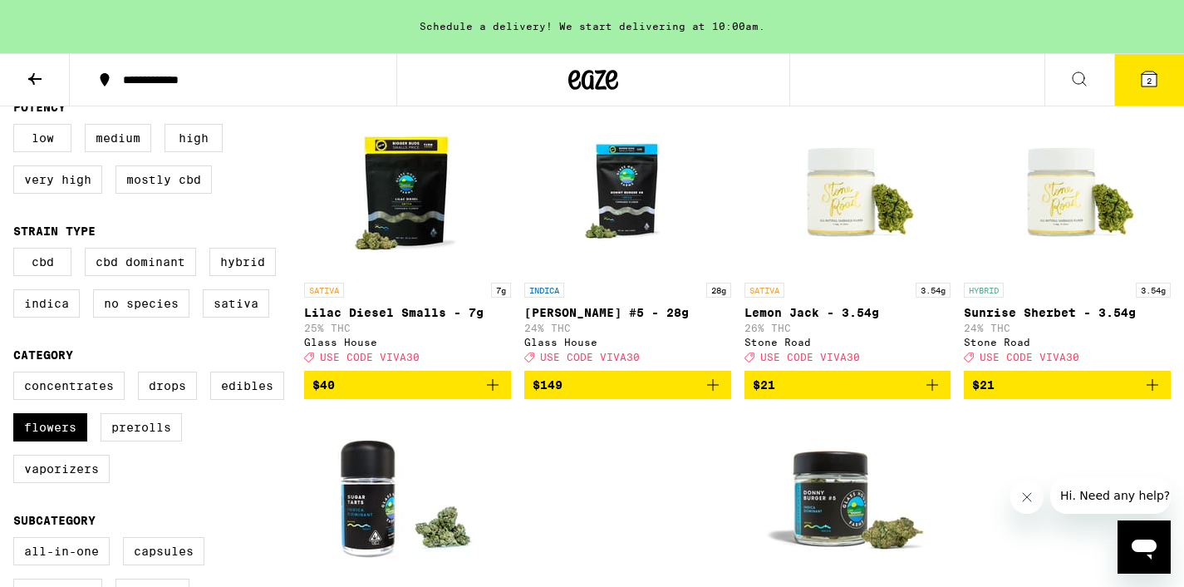
scroll to position [205, 0]
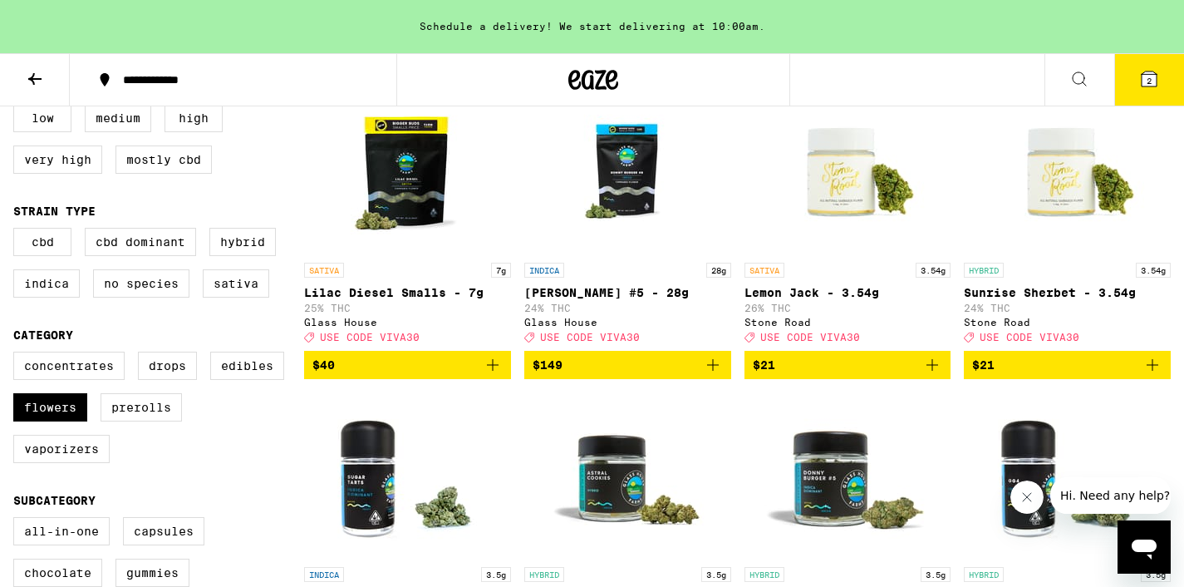
click at [503, 375] on button "$40" at bounding box center [407, 365] width 207 height 28
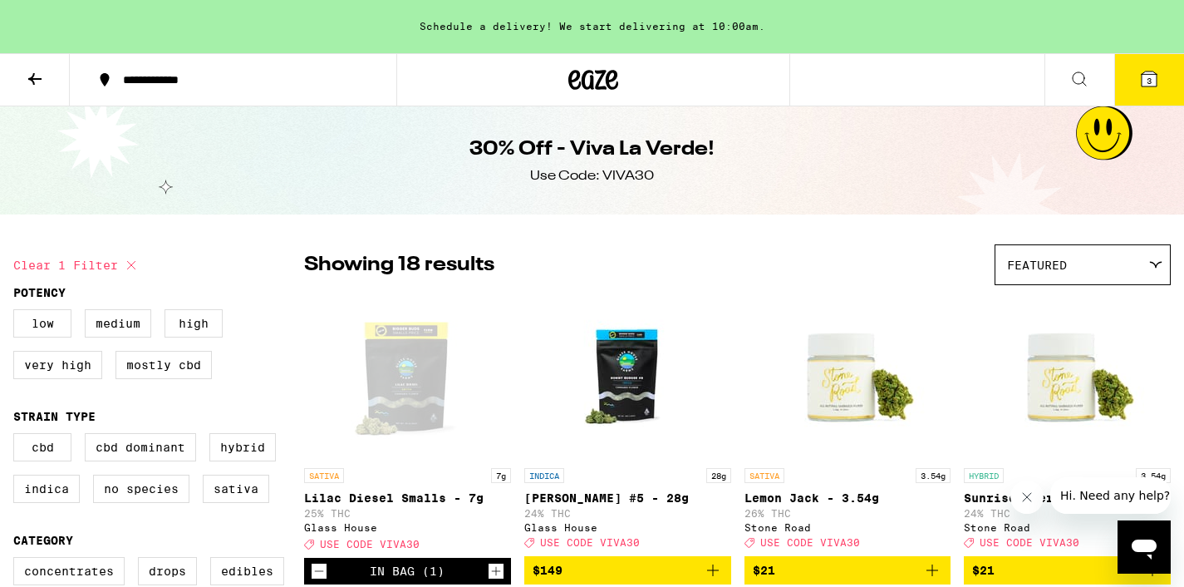
scroll to position [0, 0]
click at [1144, 84] on icon at bounding box center [1148, 78] width 15 height 15
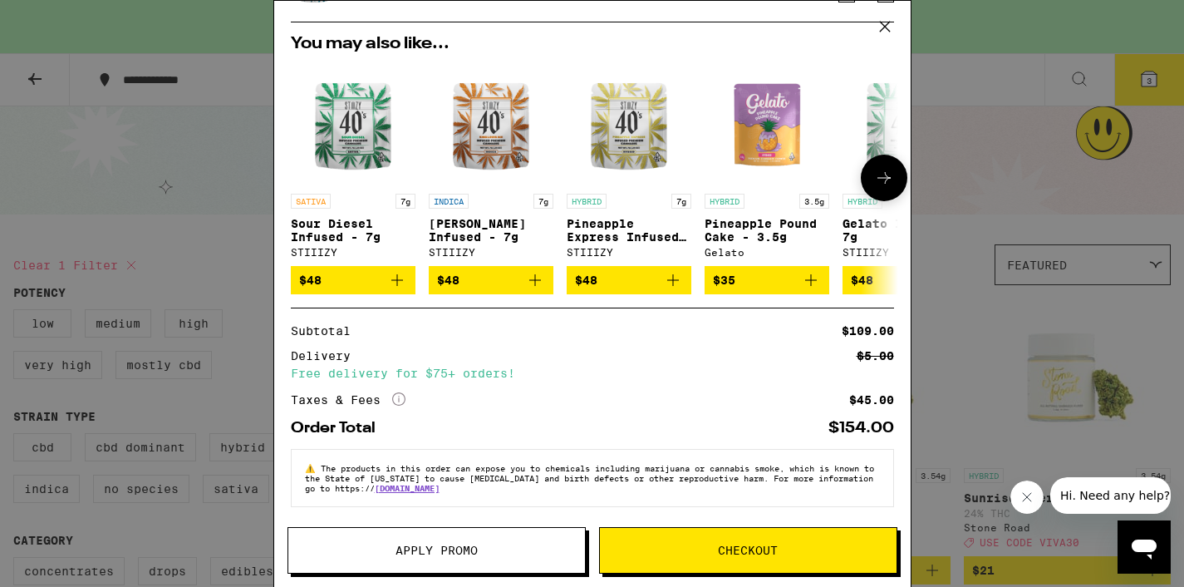
scroll to position [280, 0]
click at [493, 557] on button "Apply Promo" at bounding box center [436, 550] width 298 height 47
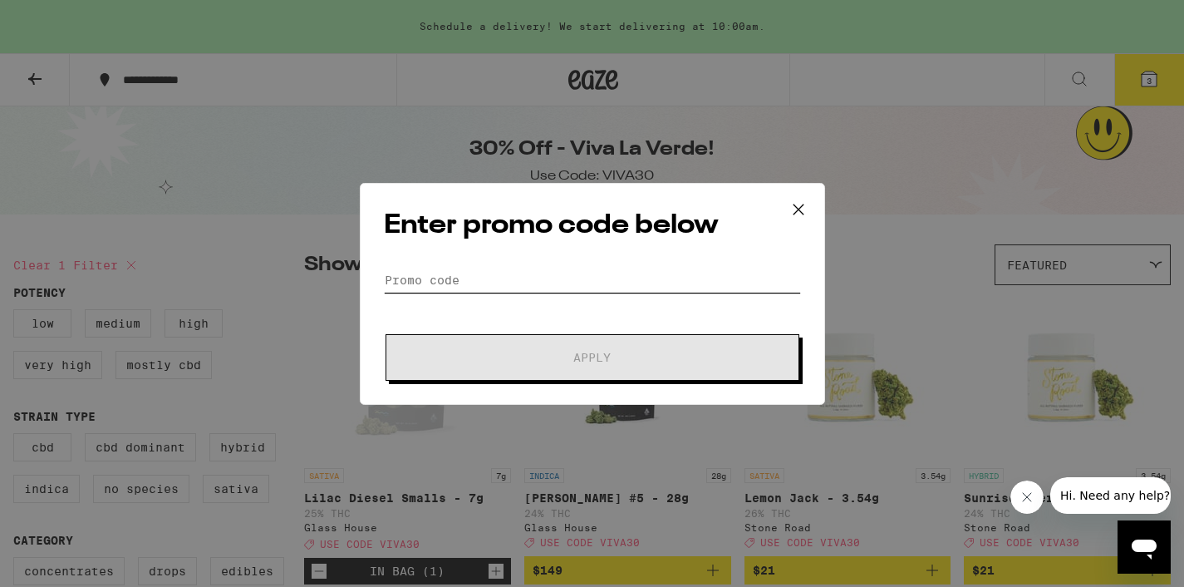
click at [639, 274] on input "Promo Code" at bounding box center [592, 280] width 417 height 25
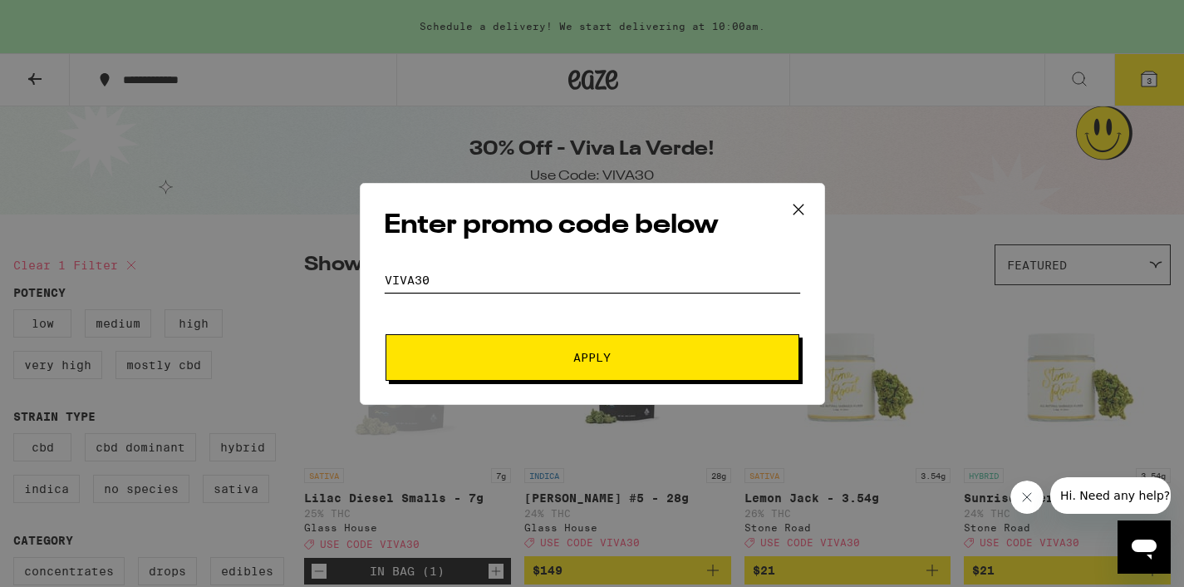
type input "viva30"
click at [545, 357] on span "Apply" at bounding box center [592, 357] width 299 height 12
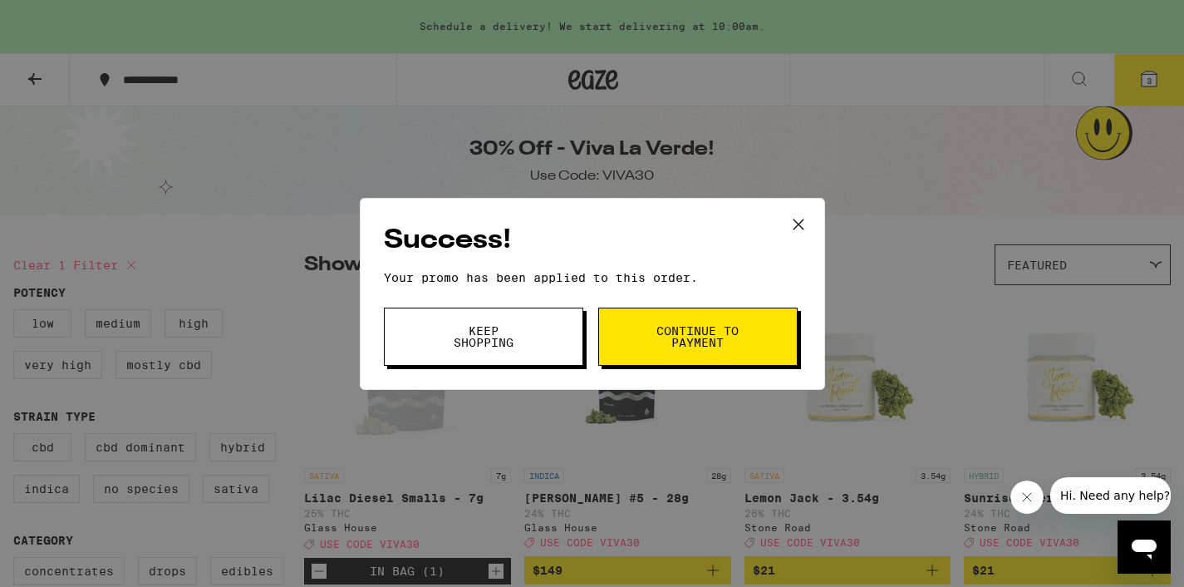
click at [657, 352] on button "Continue to payment" at bounding box center [697, 336] width 199 height 58
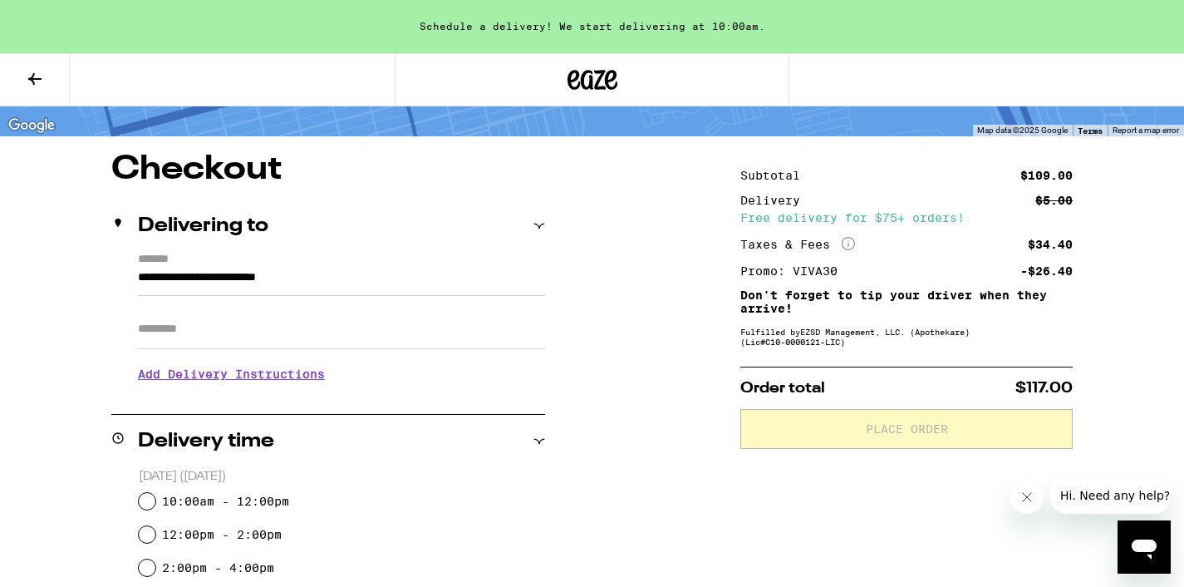
scroll to position [115, 0]
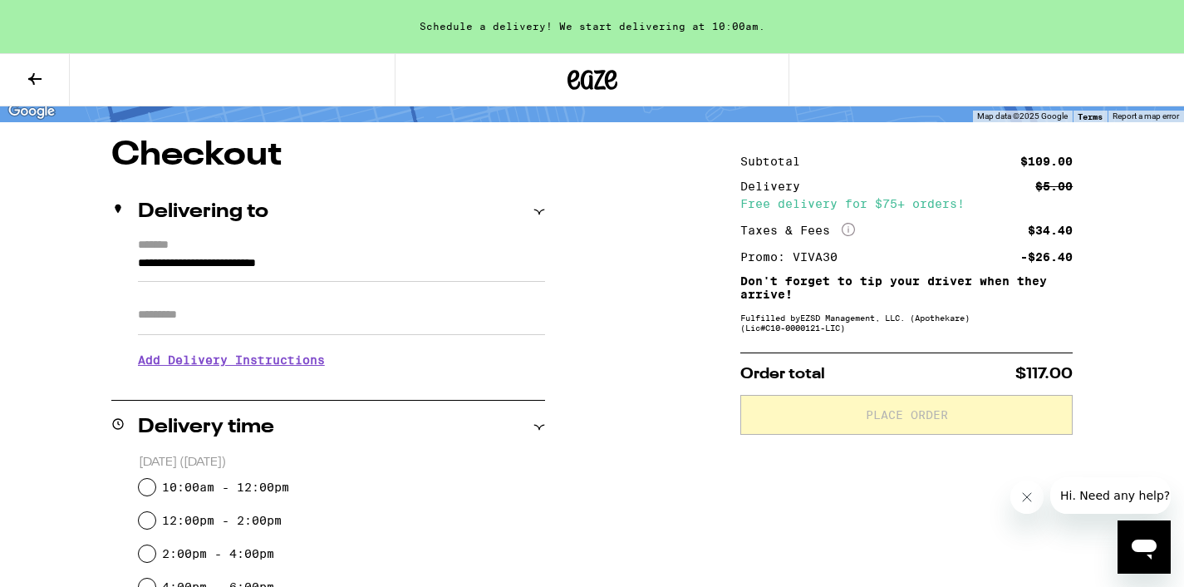
click at [512, 310] on input "Apt/Suite" at bounding box center [341, 315] width 407 height 40
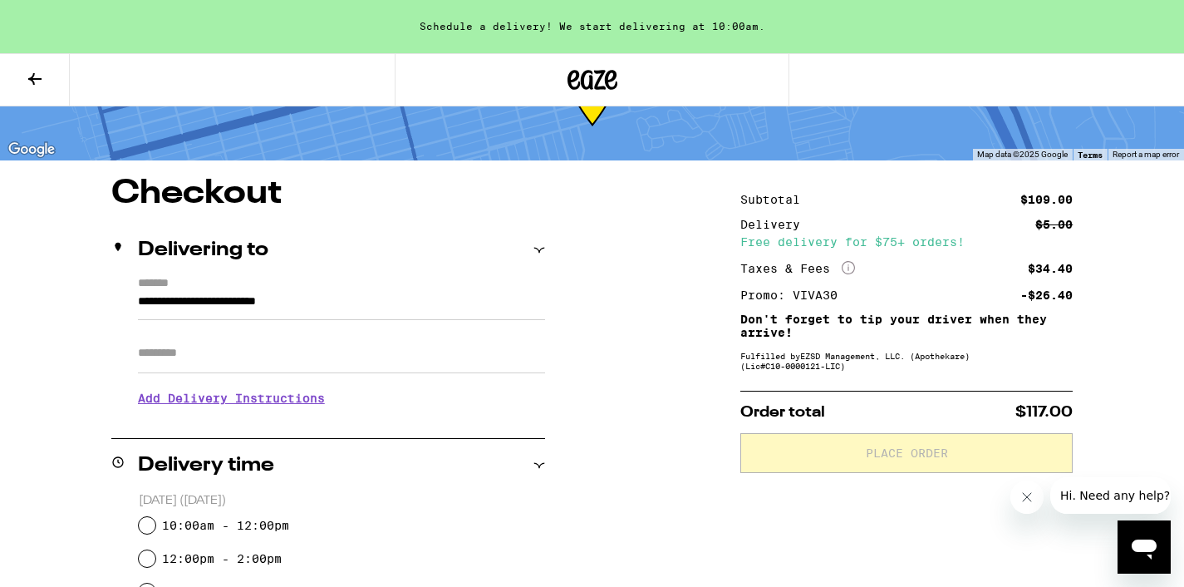
scroll to position [78, 0]
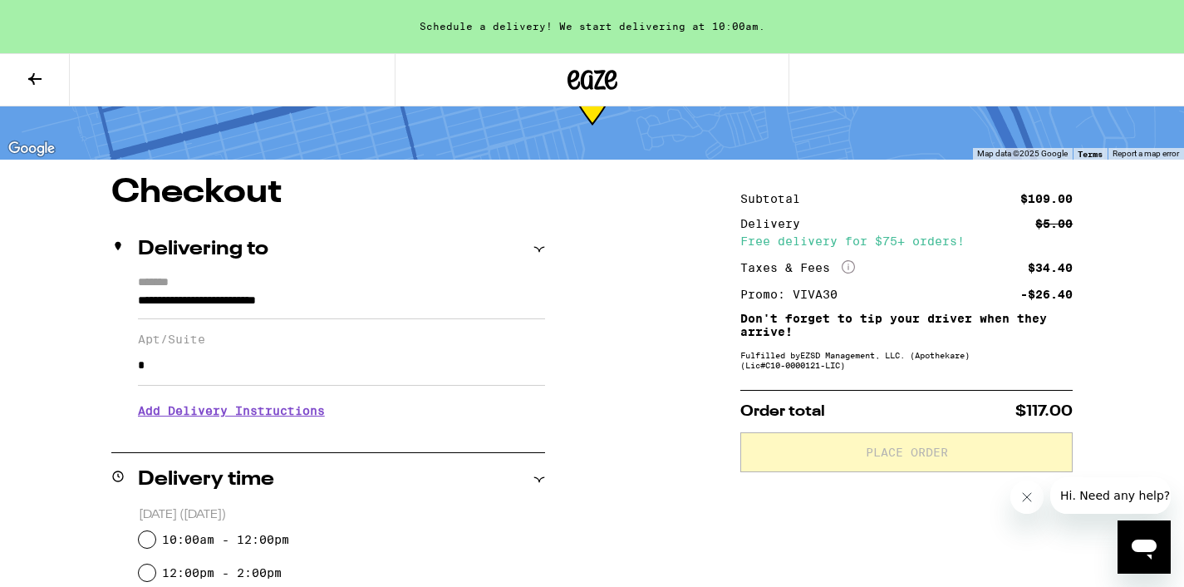
type input "*"
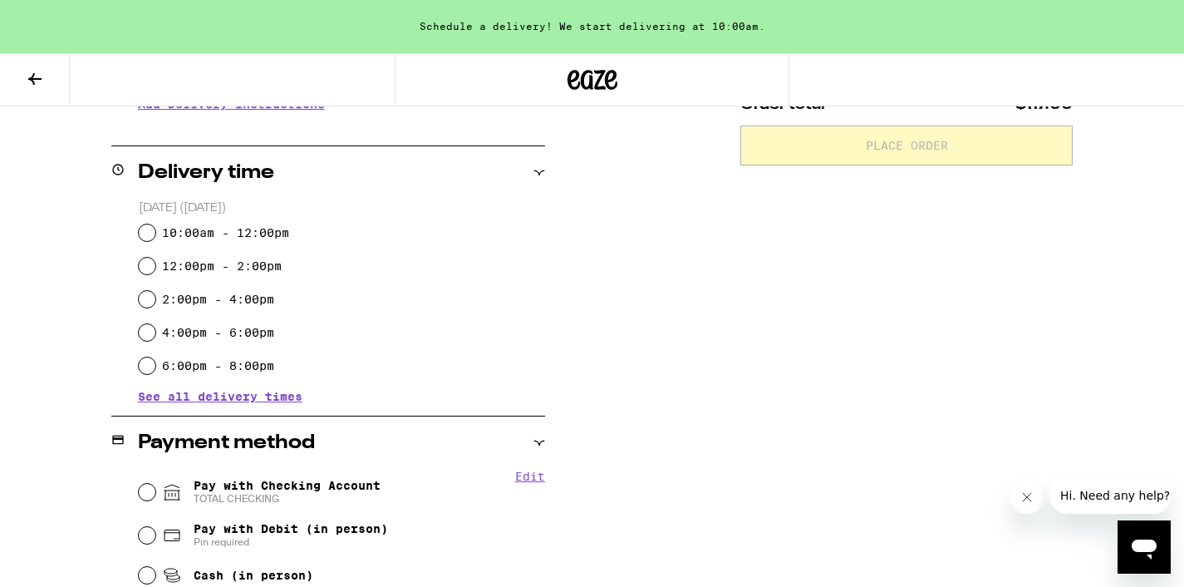
scroll to position [390, 0]
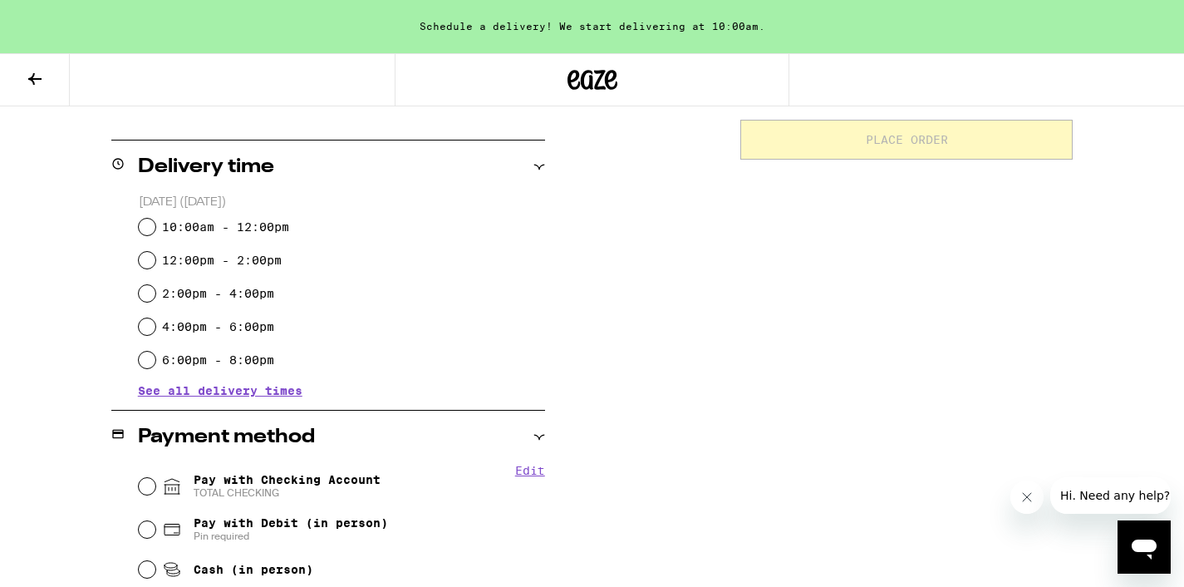
click at [150, 227] on input "10:00am - 12:00pm" at bounding box center [147, 226] width 17 height 17
radio input "true"
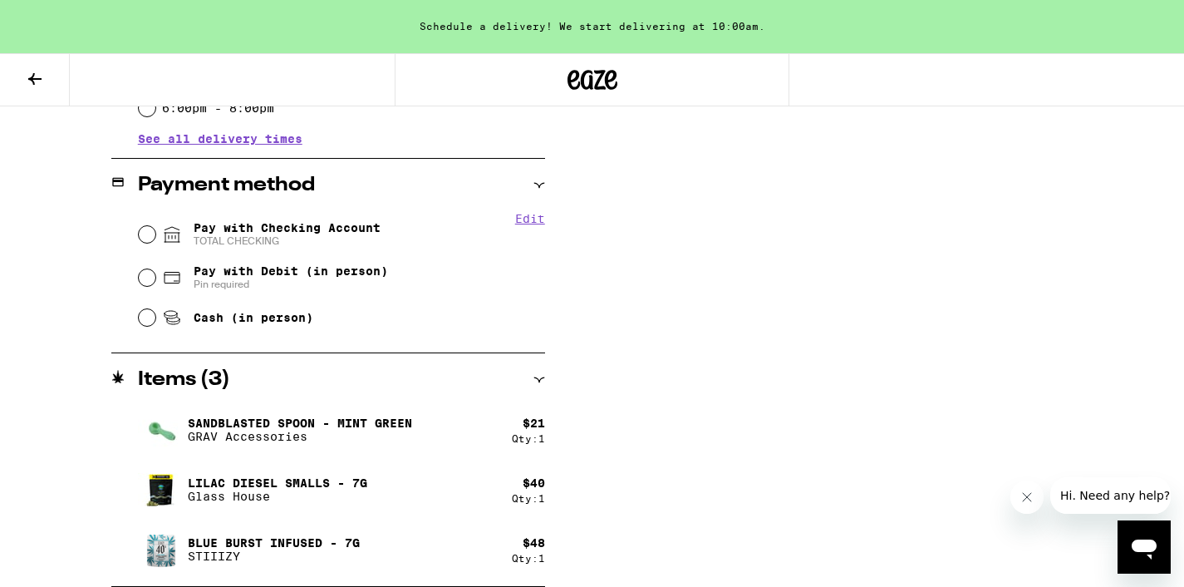
scroll to position [642, 0]
click at [145, 232] on input "Pay with Checking Account TOTAL CHECKING" at bounding box center [147, 234] width 17 height 17
radio input "true"
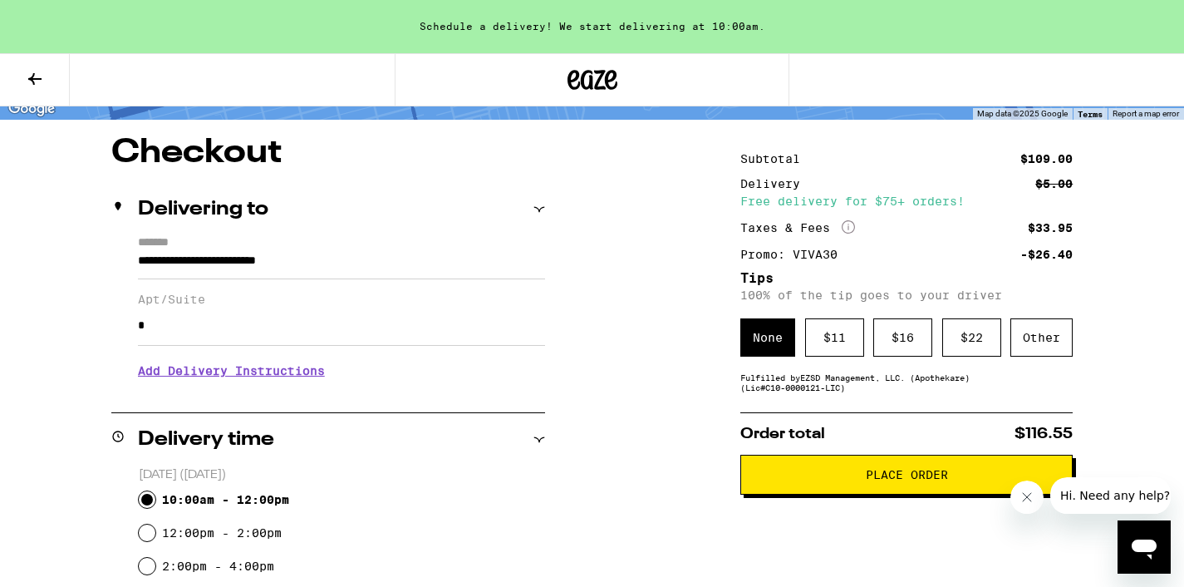
scroll to position [129, 0]
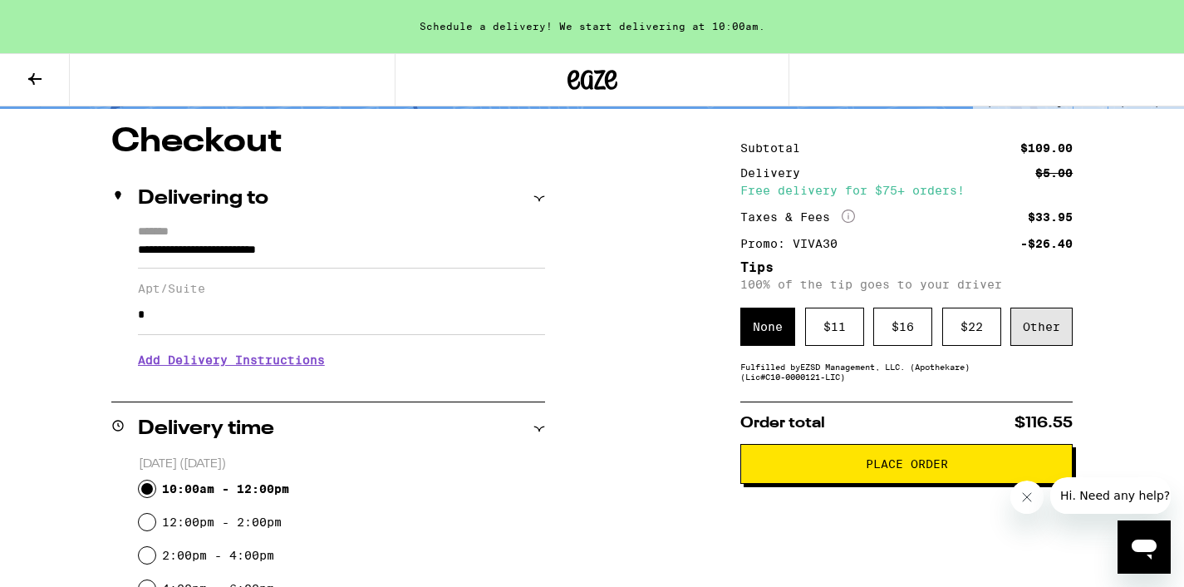
click at [1030, 329] on div "Other" at bounding box center [1041, 326] width 62 height 38
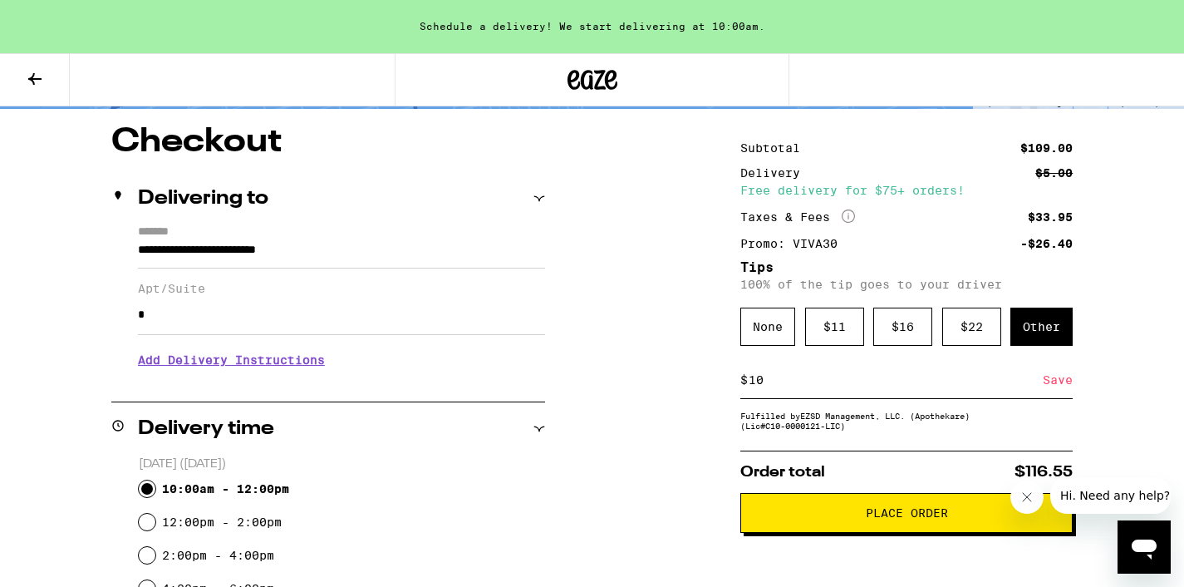
type input "10"
click at [1058, 384] on div "Save" at bounding box center [1058, 379] width 30 height 37
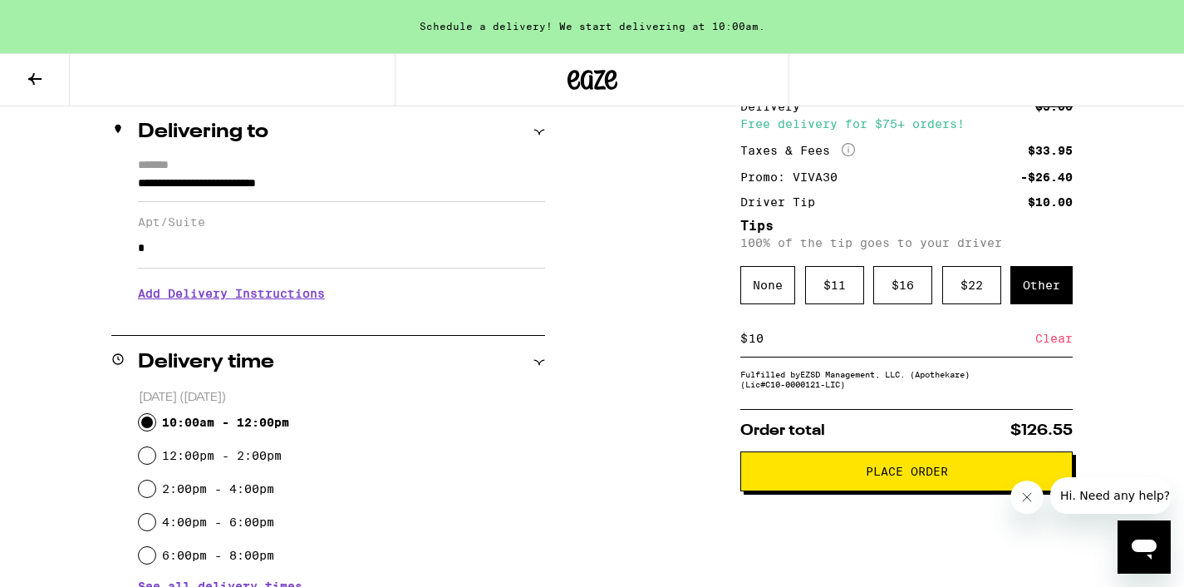
scroll to position [189, 0]
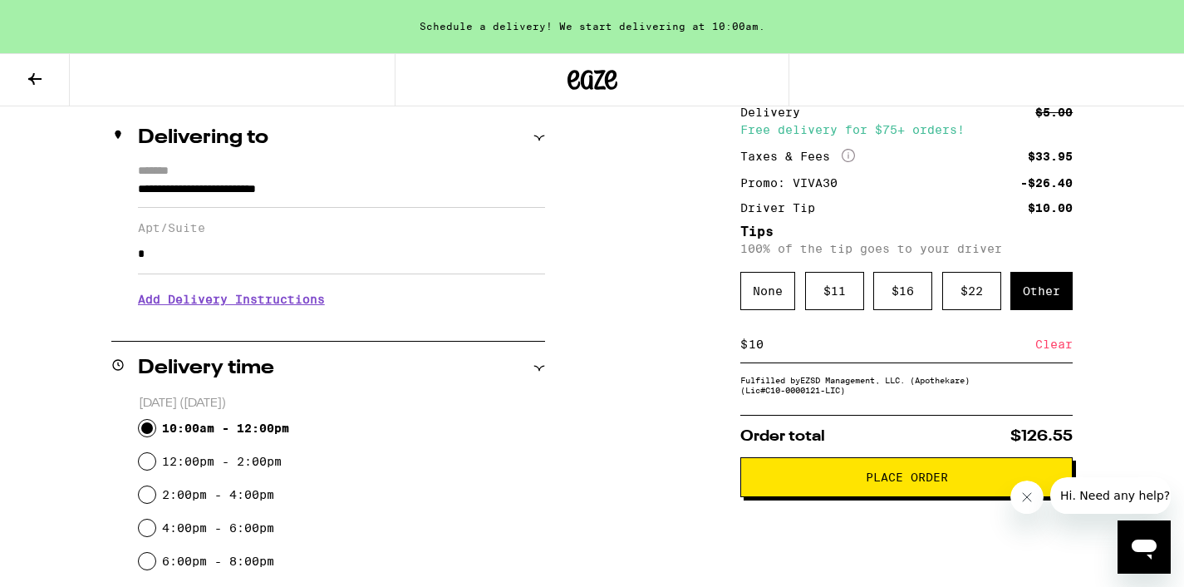
click at [887, 509] on div "Subtotal $109.00 Delivery $5.00 Free delivery for $75+ orders! Taxes & Fees Mor…" at bounding box center [906, 579] width 332 height 1028
click at [892, 497] on button "Place Order" at bounding box center [906, 477] width 332 height 40
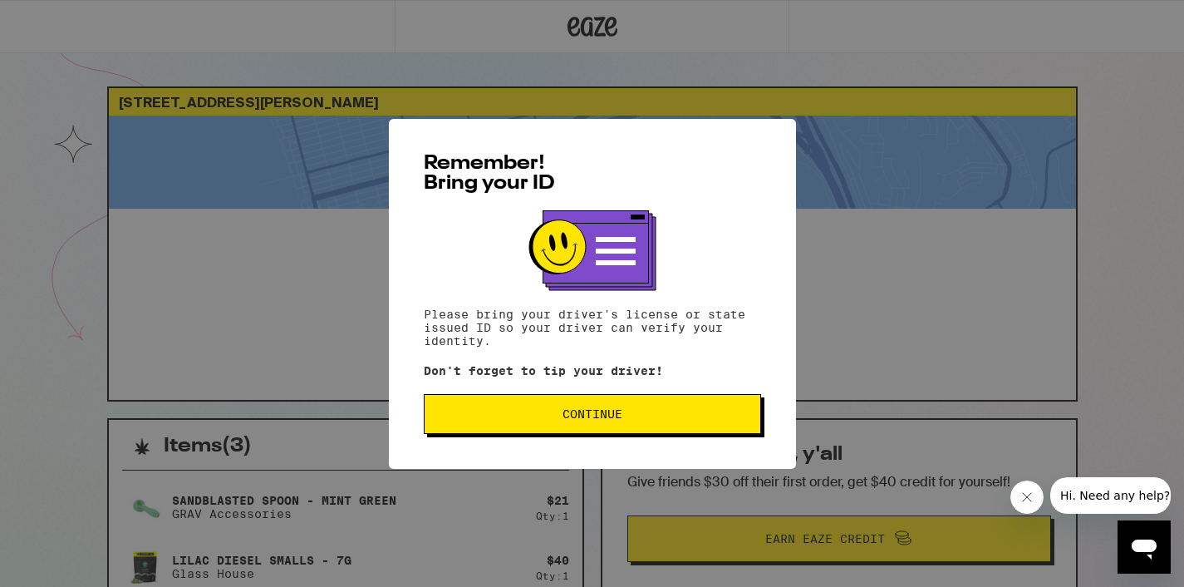
click at [631, 432] on button "Continue" at bounding box center [592, 414] width 337 height 40
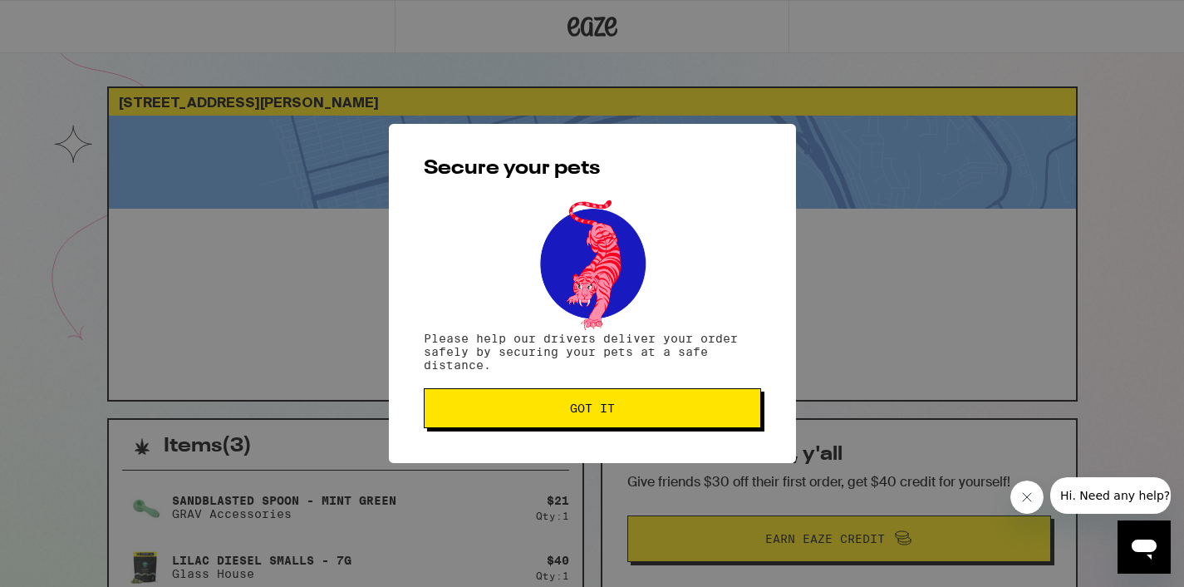
click at [636, 403] on button "Got it" at bounding box center [592, 408] width 337 height 40
